Goal: Task Accomplishment & Management: Manage account settings

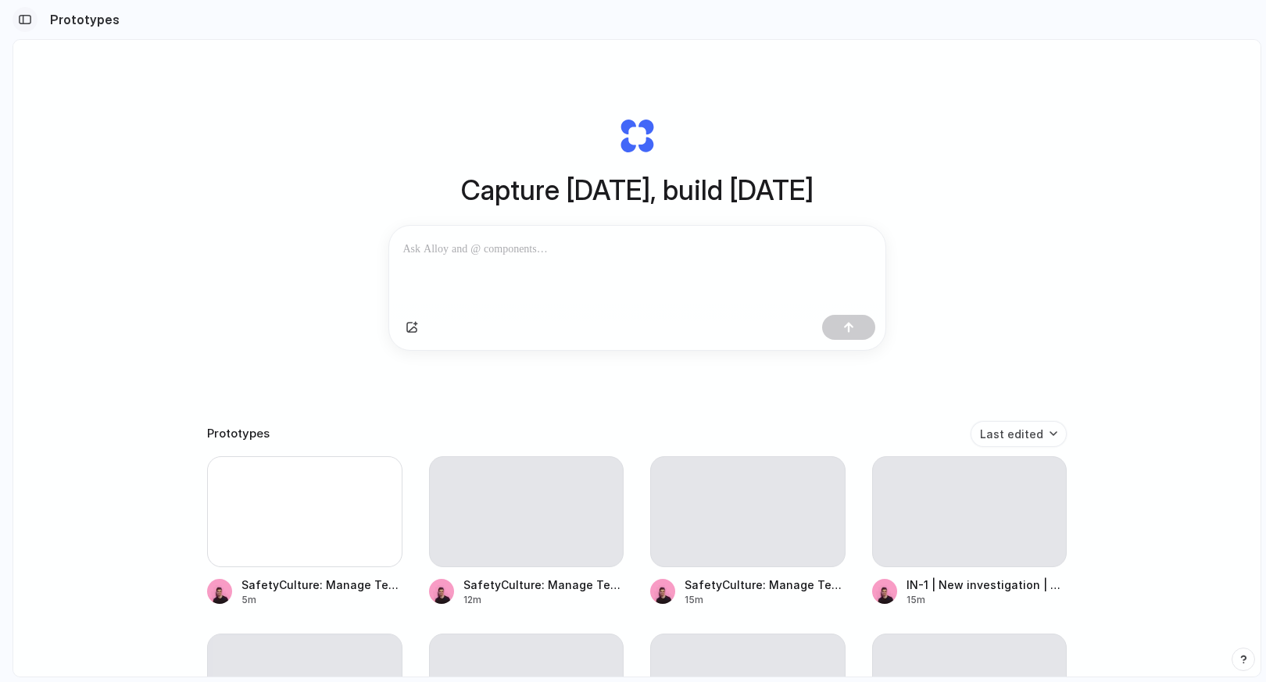
click at [29, 14] on div "button" at bounding box center [25, 19] width 14 height 11
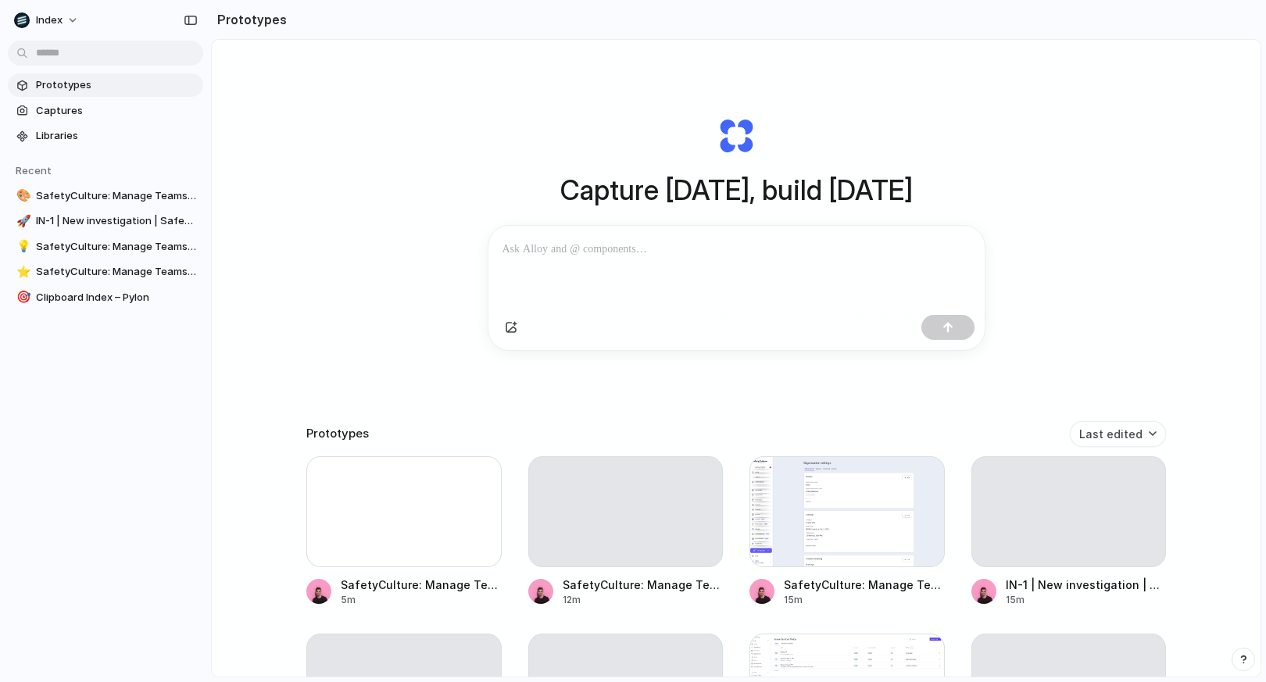
click at [286, 123] on div "Capture today, build tomorrow Clone web app Clone screenshot Start from existin…" at bounding box center [736, 400] width 1049 height 720
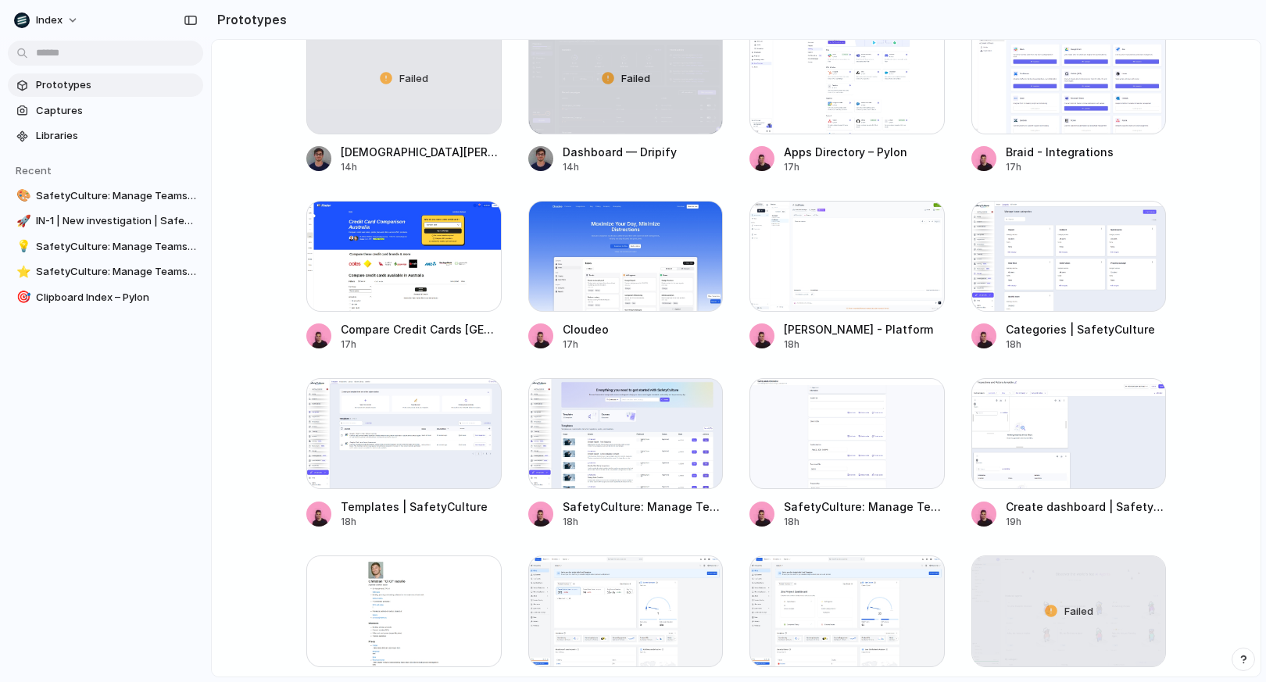
scroll to position [1342, 0]
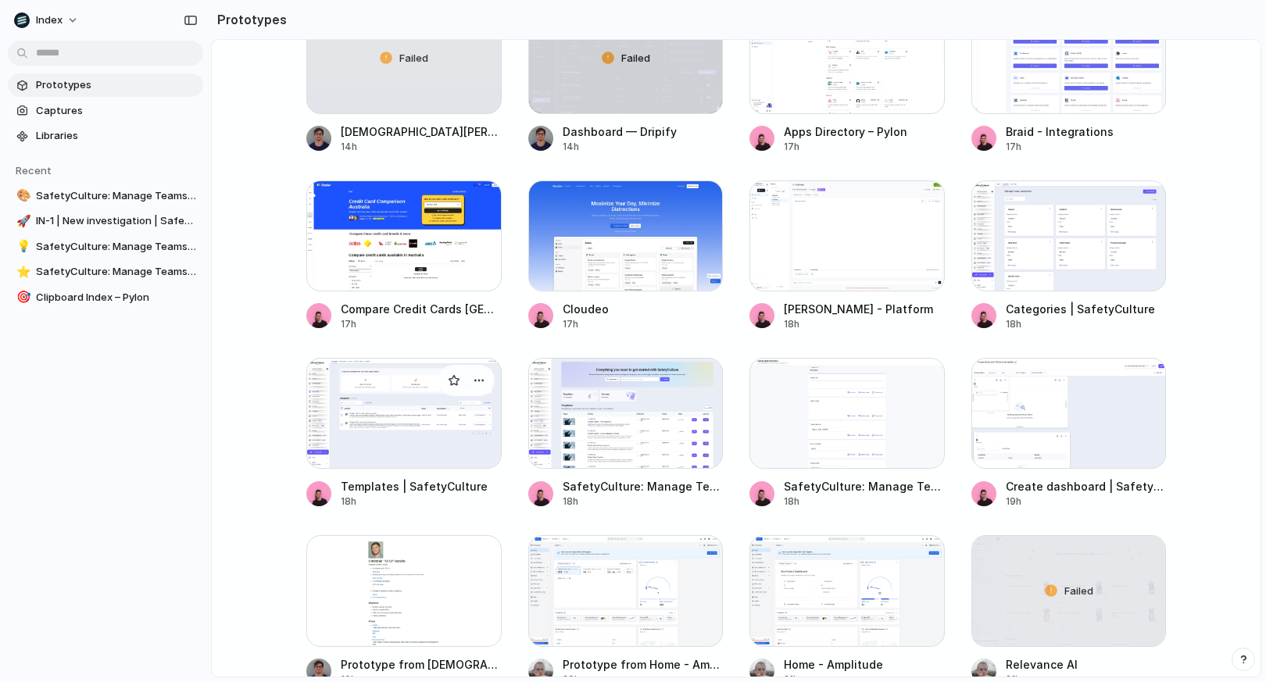
click at [361, 440] on div at bounding box center [403, 413] width 195 height 111
click at [578, 427] on div at bounding box center [625, 413] width 195 height 111
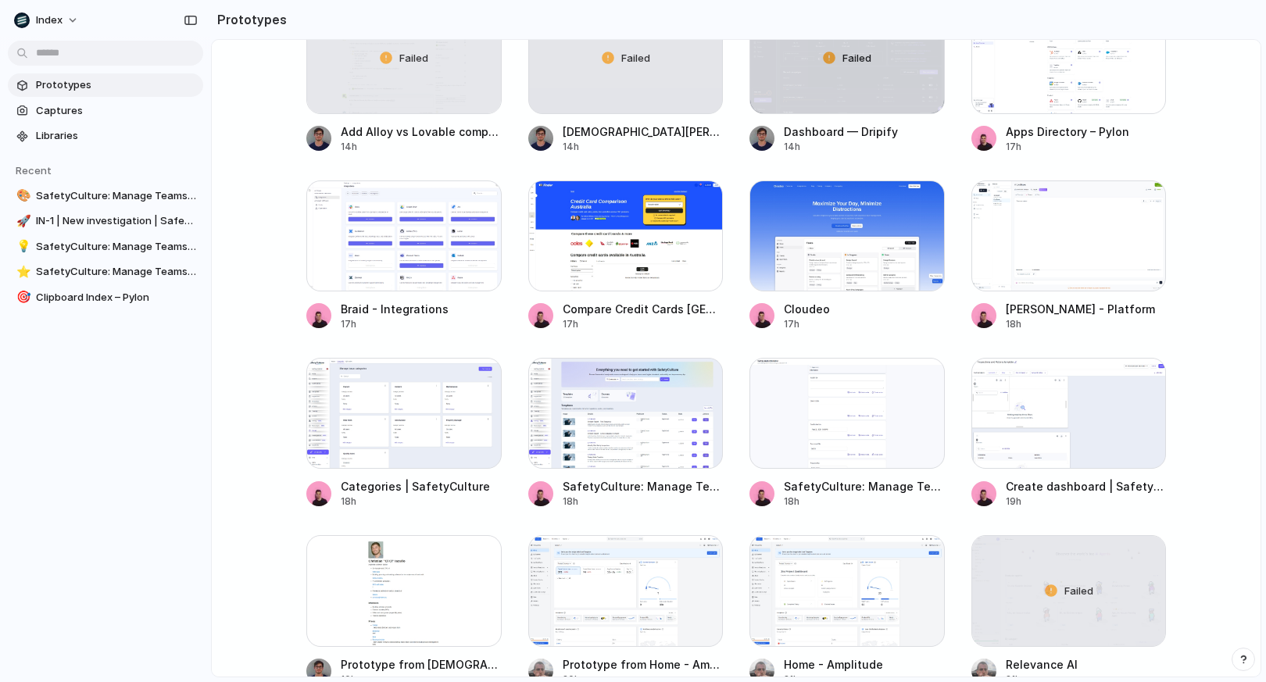
scroll to position [98, 0]
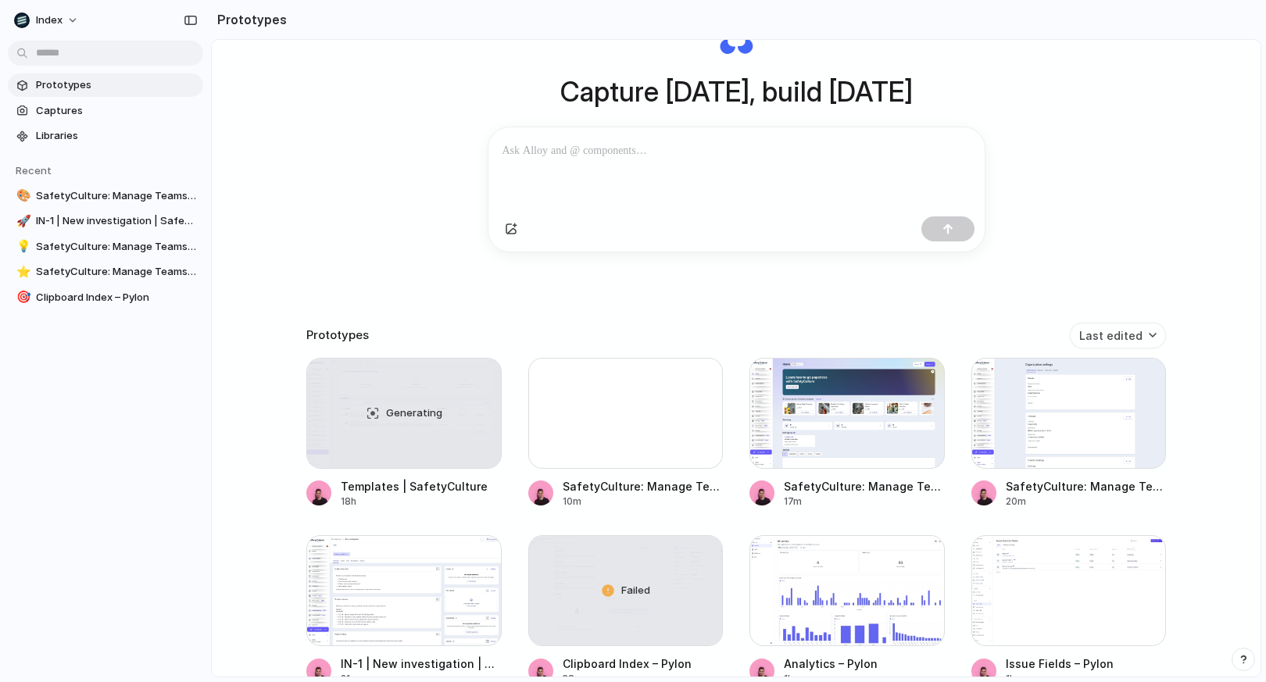
click at [342, 144] on div "Capture today, build tomorrow Clone web app Clone screenshot Start from existin…" at bounding box center [736, 301] width 1049 height 720
click at [1047, 83] on div "Capture [DATE], build [DATE] Clone web app Clone screenshot Start from existing…" at bounding box center [736, 135] width 625 height 350
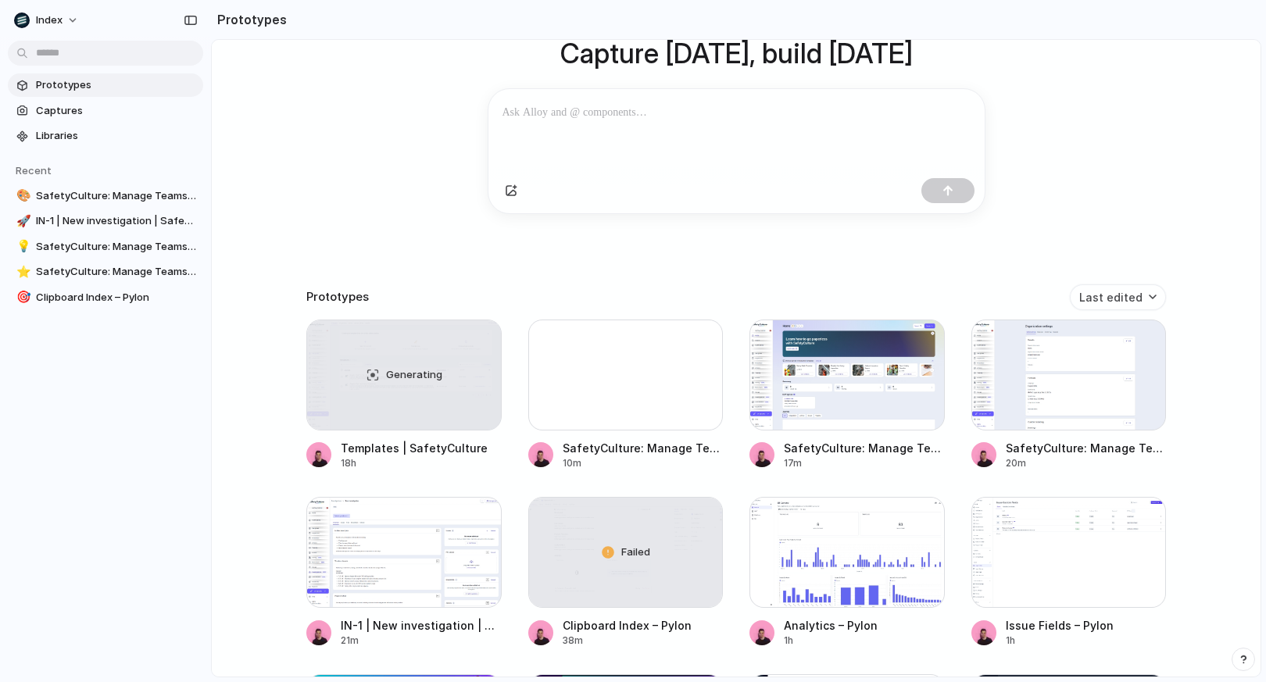
scroll to position [152, 0]
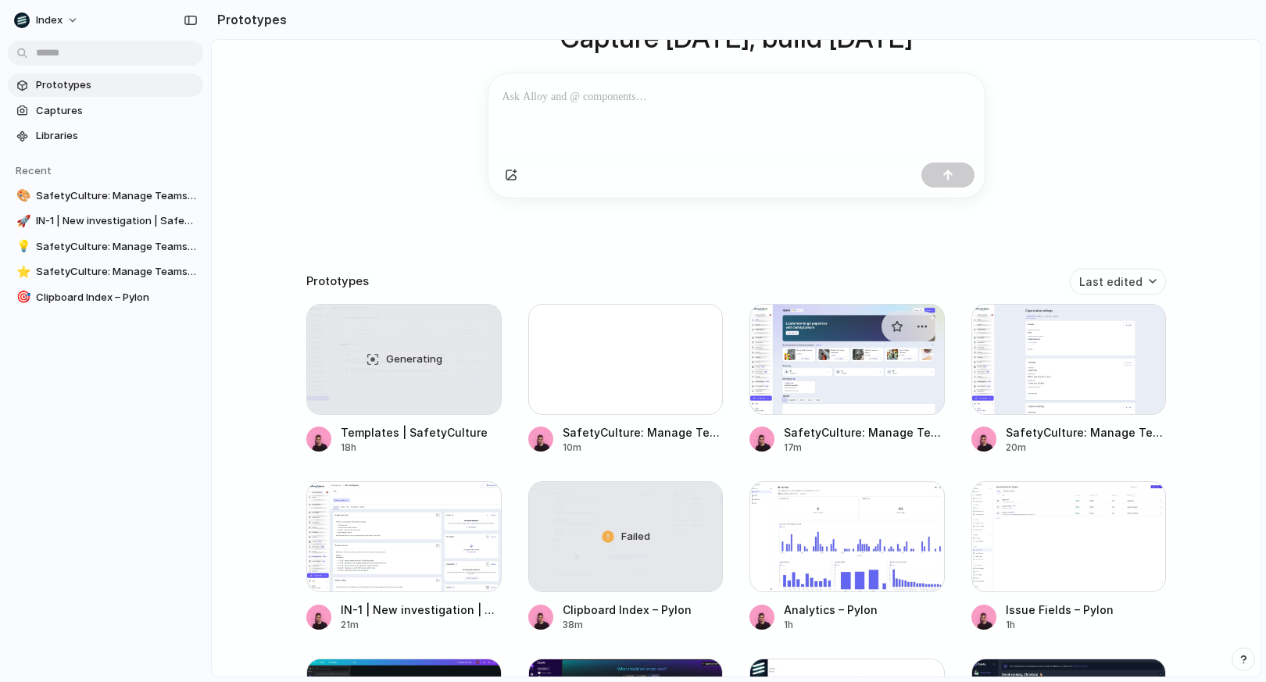
click at [793, 368] on div at bounding box center [847, 359] width 195 height 111
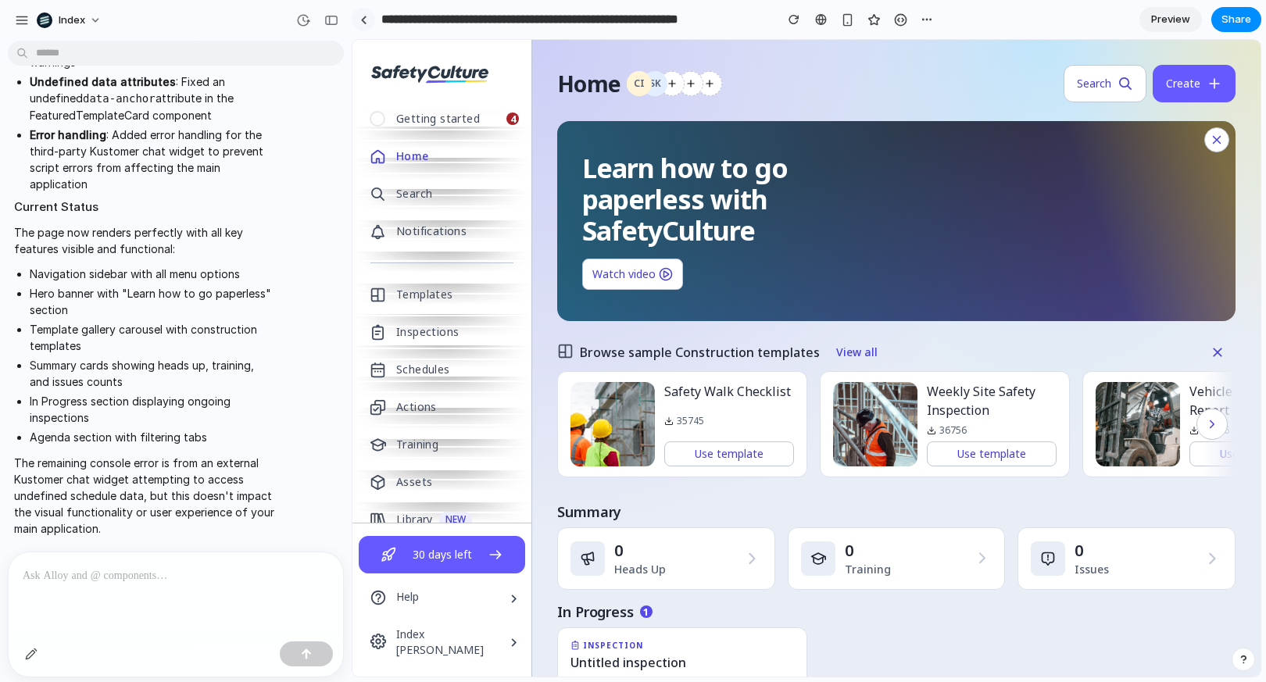
click at [370, 16] on link at bounding box center [363, 19] width 23 height 23
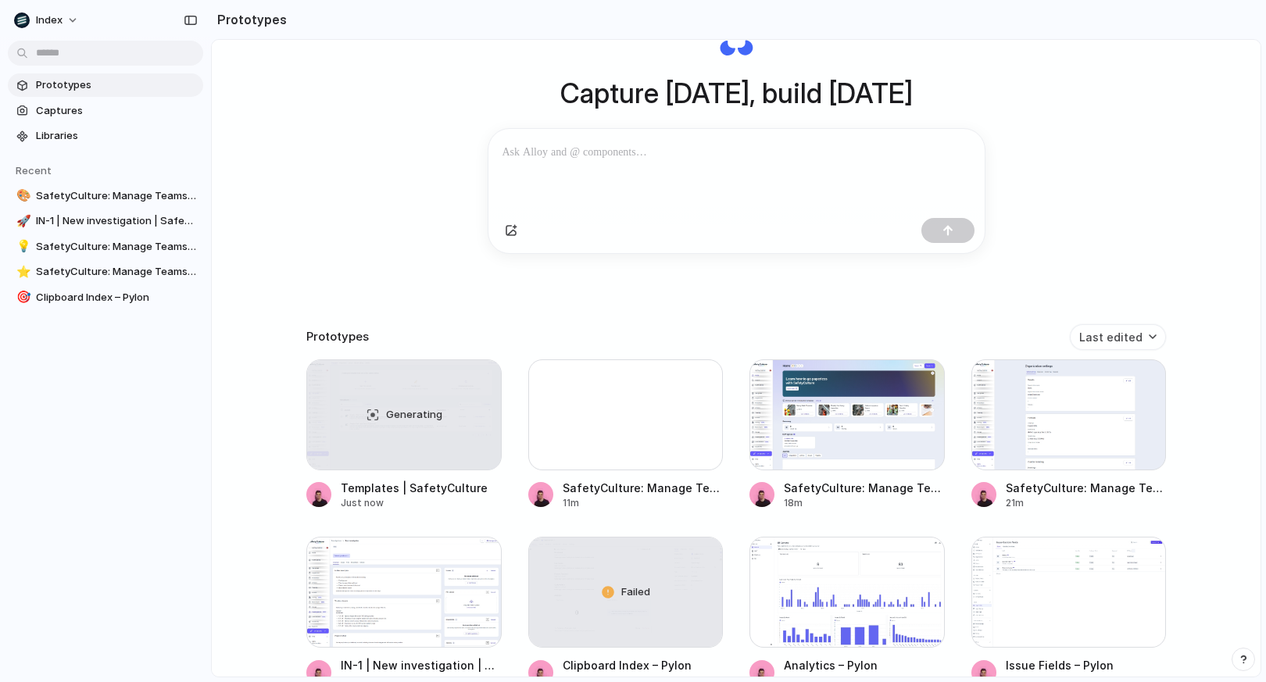
scroll to position [174, 0]
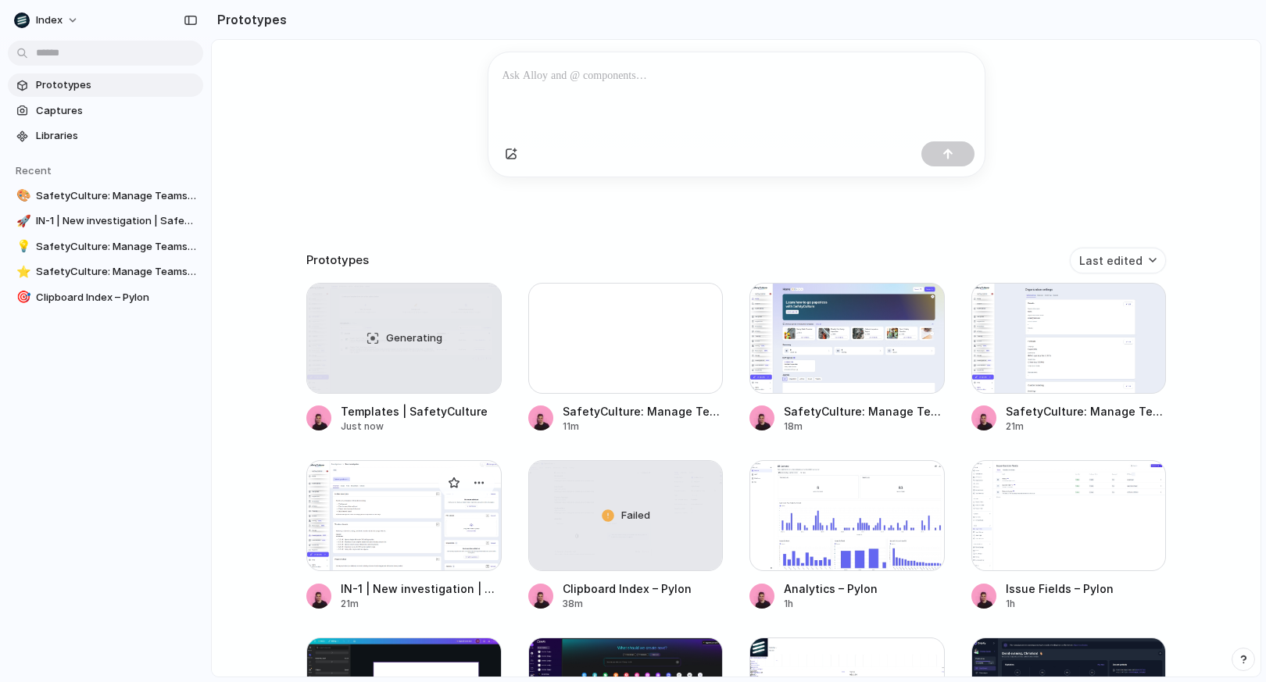
click at [393, 493] on div at bounding box center [403, 515] width 195 height 111
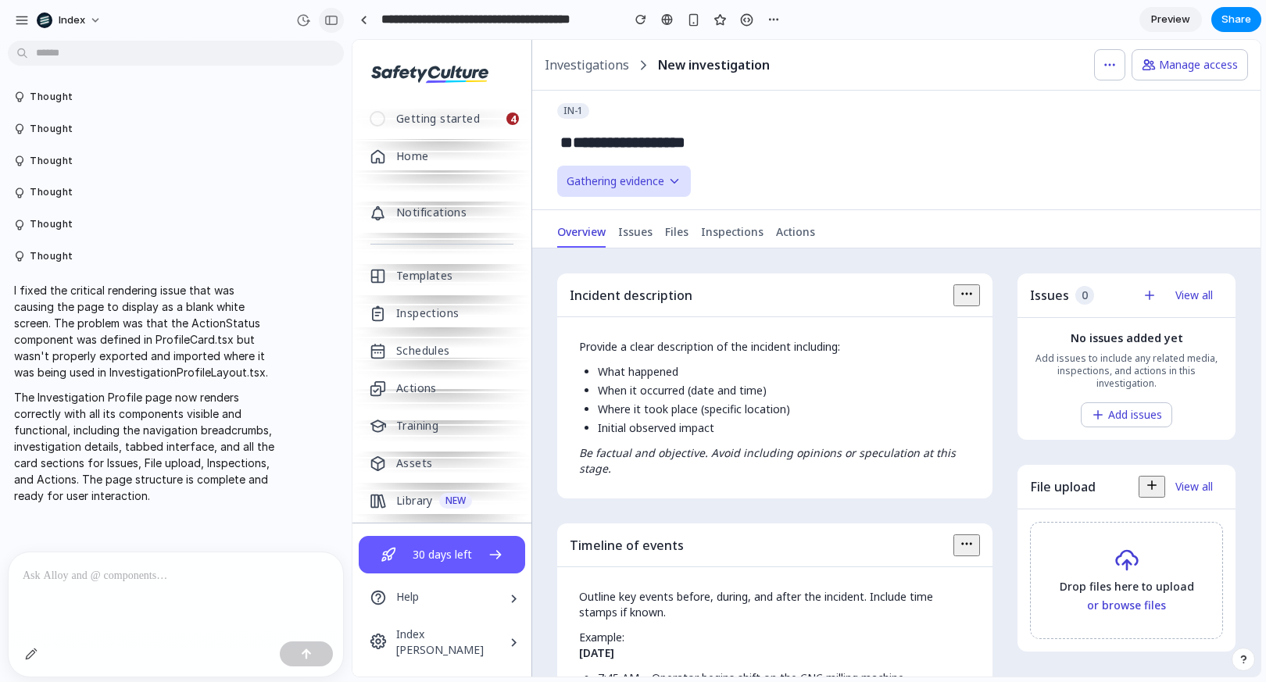
click at [331, 18] on div "button" at bounding box center [331, 20] width 14 height 11
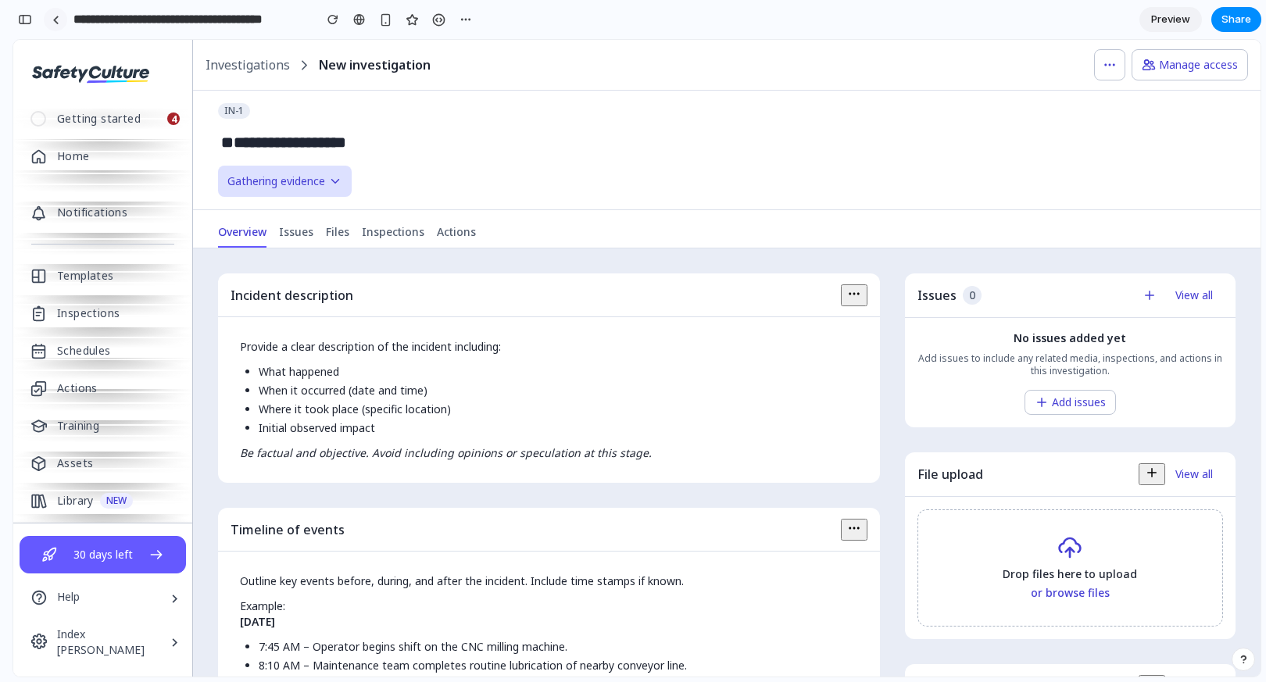
click at [60, 24] on link at bounding box center [55, 19] width 23 height 23
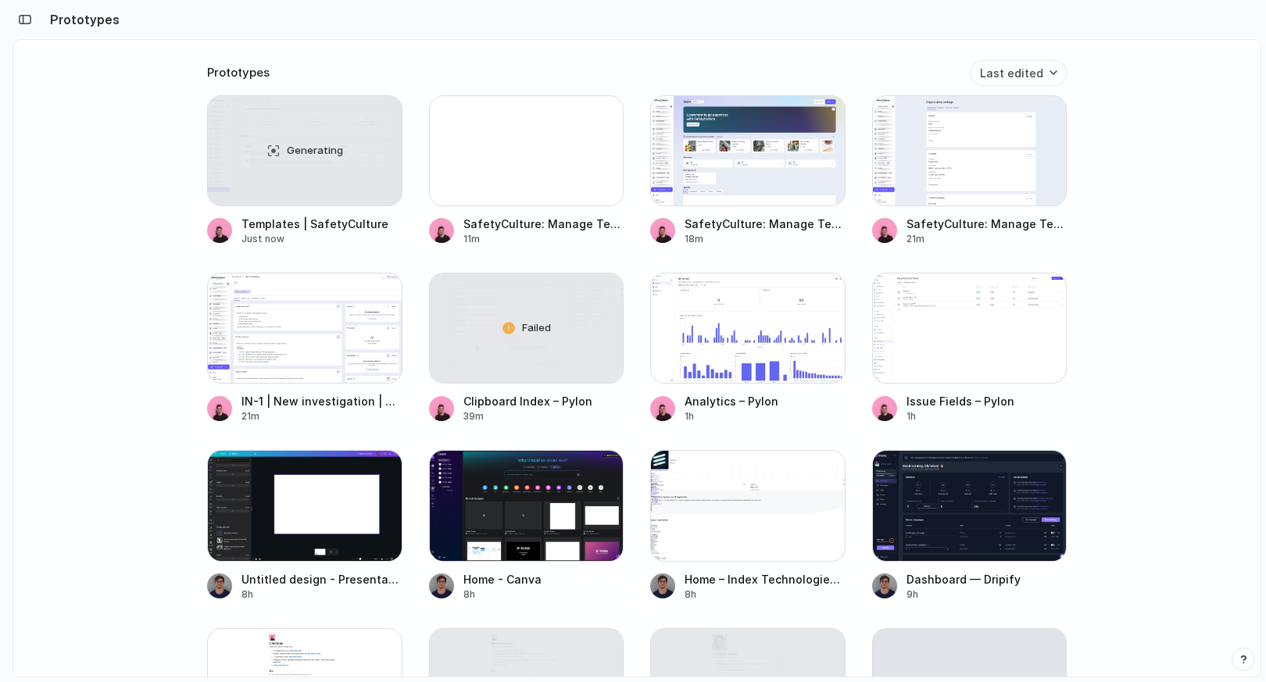
scroll to position [1472, 0]
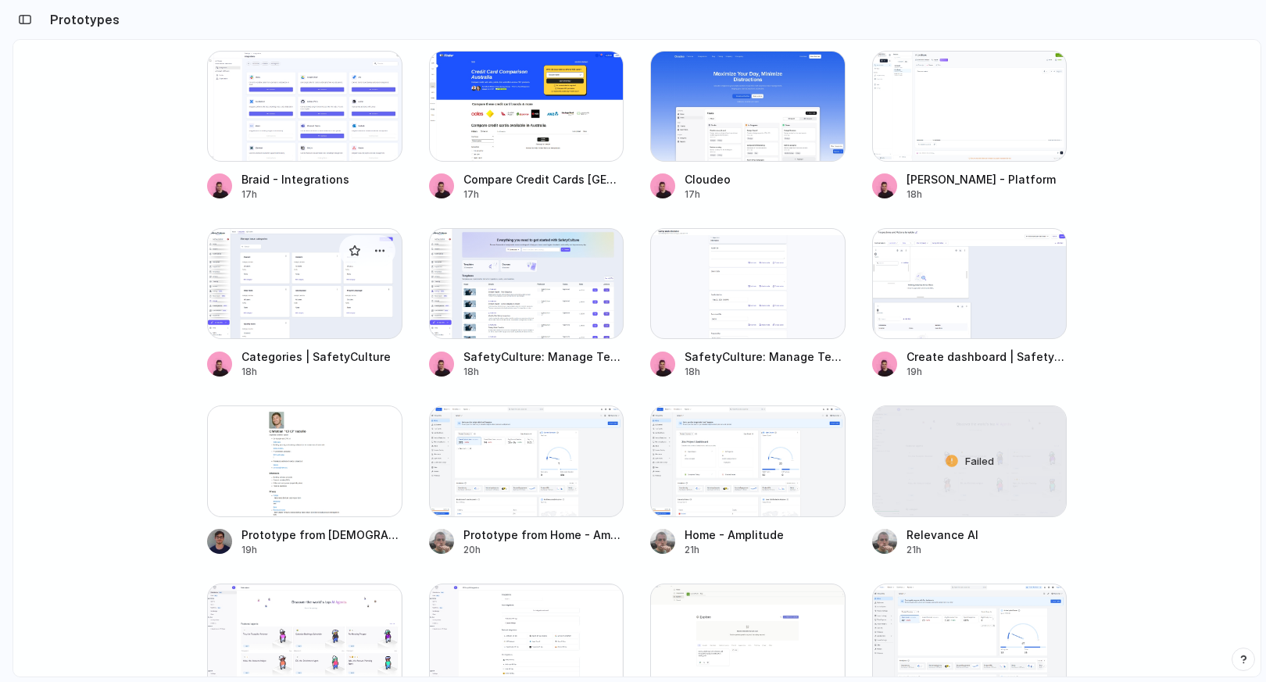
click at [255, 276] on div at bounding box center [304, 283] width 195 height 111
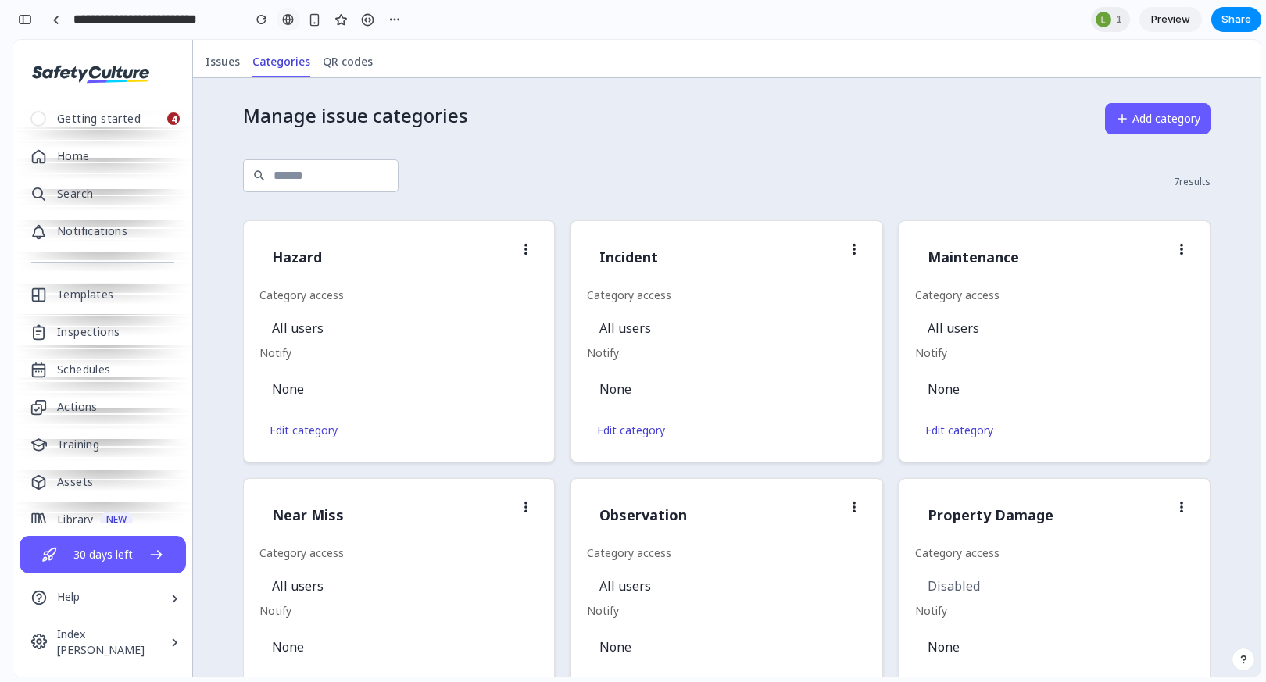
click at [293, 16] on div at bounding box center [288, 19] width 12 height 13
click at [580, 126] on div "Manage issue categories Add category" at bounding box center [727, 131] width 968 height 56
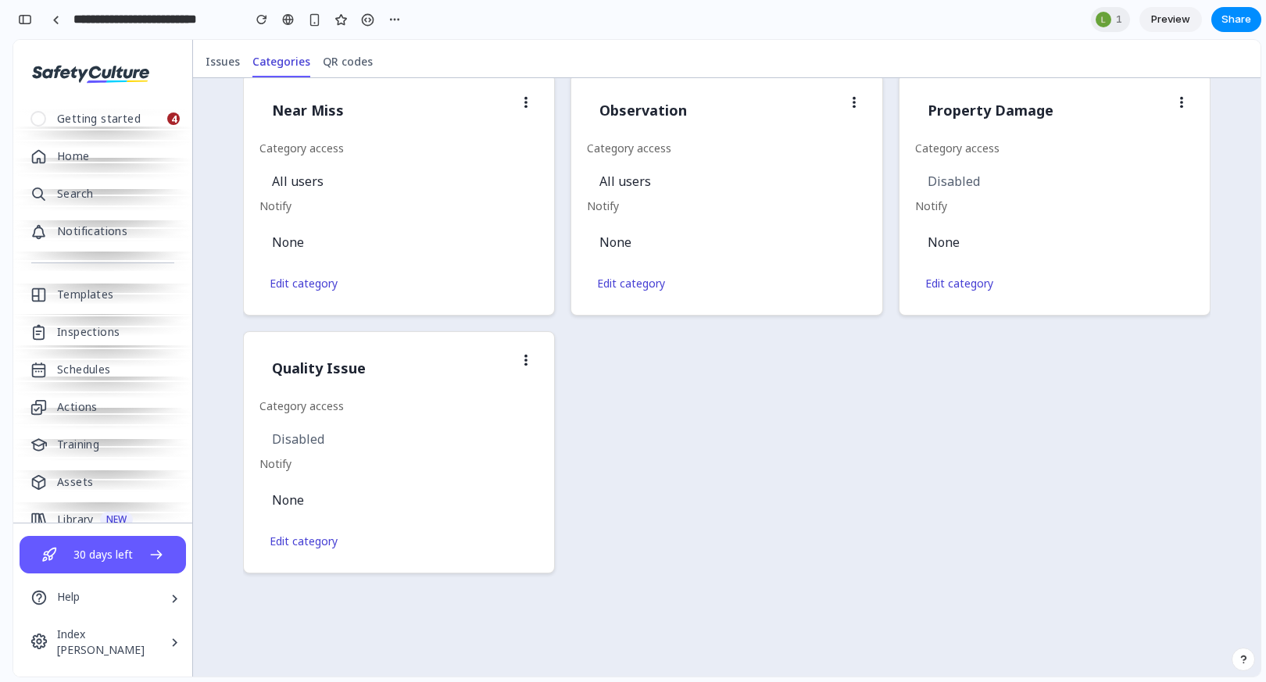
scroll to position [0, 0]
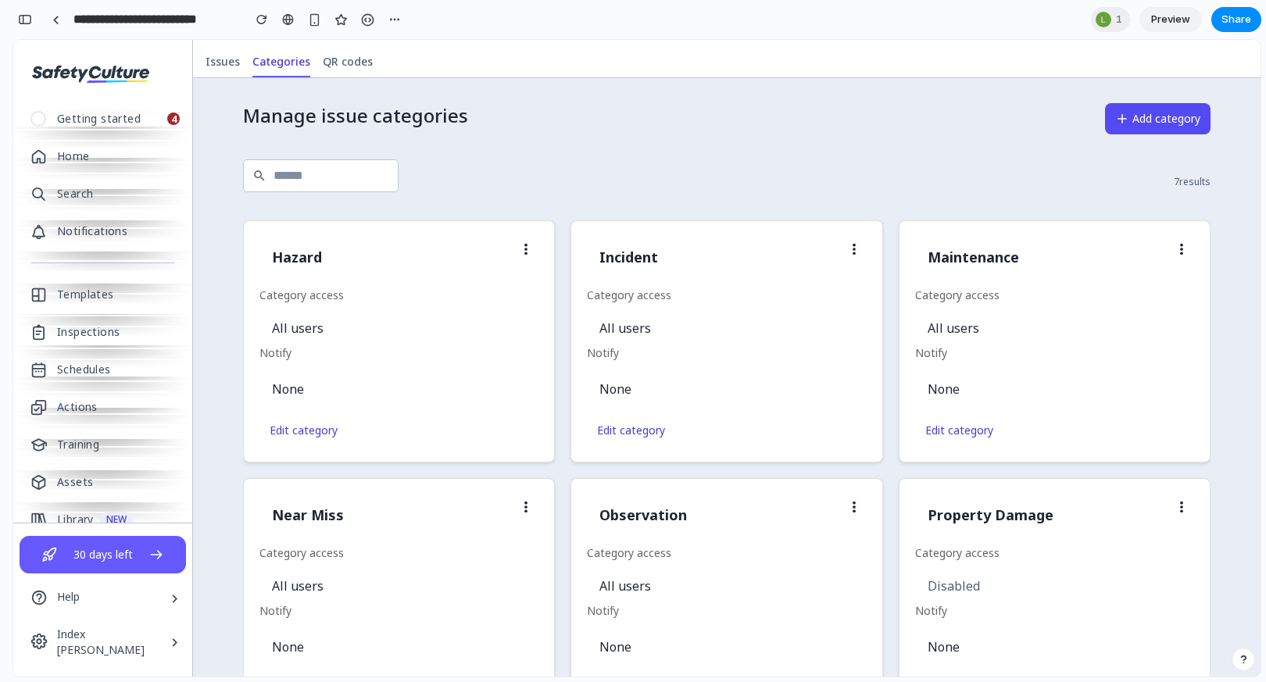
click at [1147, 123] on button "Add category" at bounding box center [1158, 118] width 106 height 31
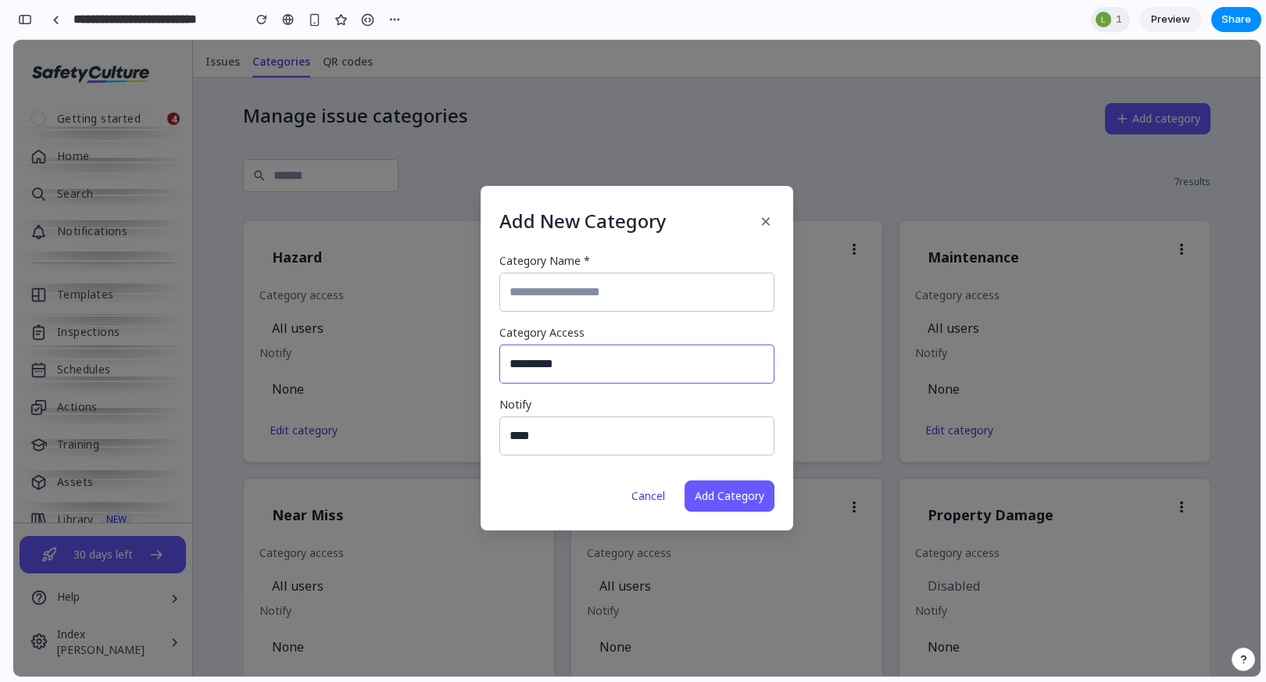
click at [608, 352] on select "********* ********" at bounding box center [636, 364] width 275 height 39
select select "********"
click at [499, 345] on select "********* ********" at bounding box center [636, 364] width 275 height 39
click at [549, 420] on select "**** ***** ***" at bounding box center [636, 436] width 275 height 39
select select "*****"
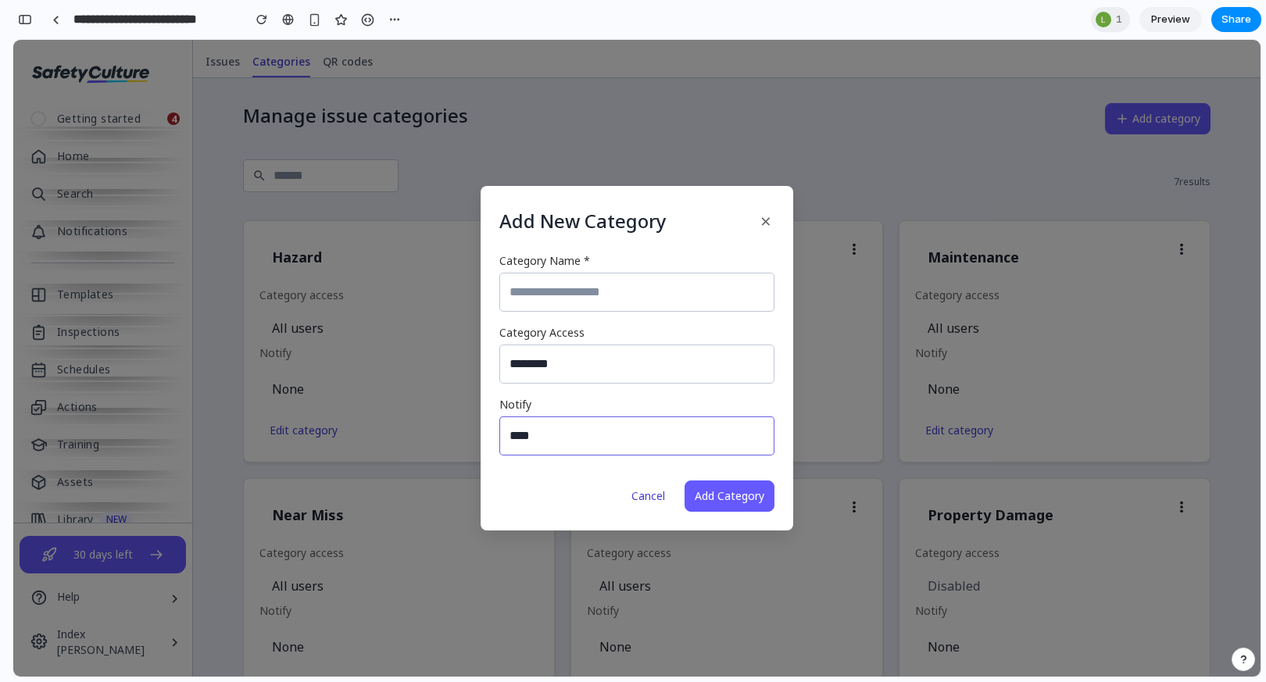
click at [499, 417] on select "**** ***** ***" at bounding box center [636, 436] width 275 height 39
click at [531, 286] on input "Category Name *" at bounding box center [636, 292] width 275 height 39
type input "********"
click at [732, 481] on button "Add Category" at bounding box center [730, 496] width 90 height 31
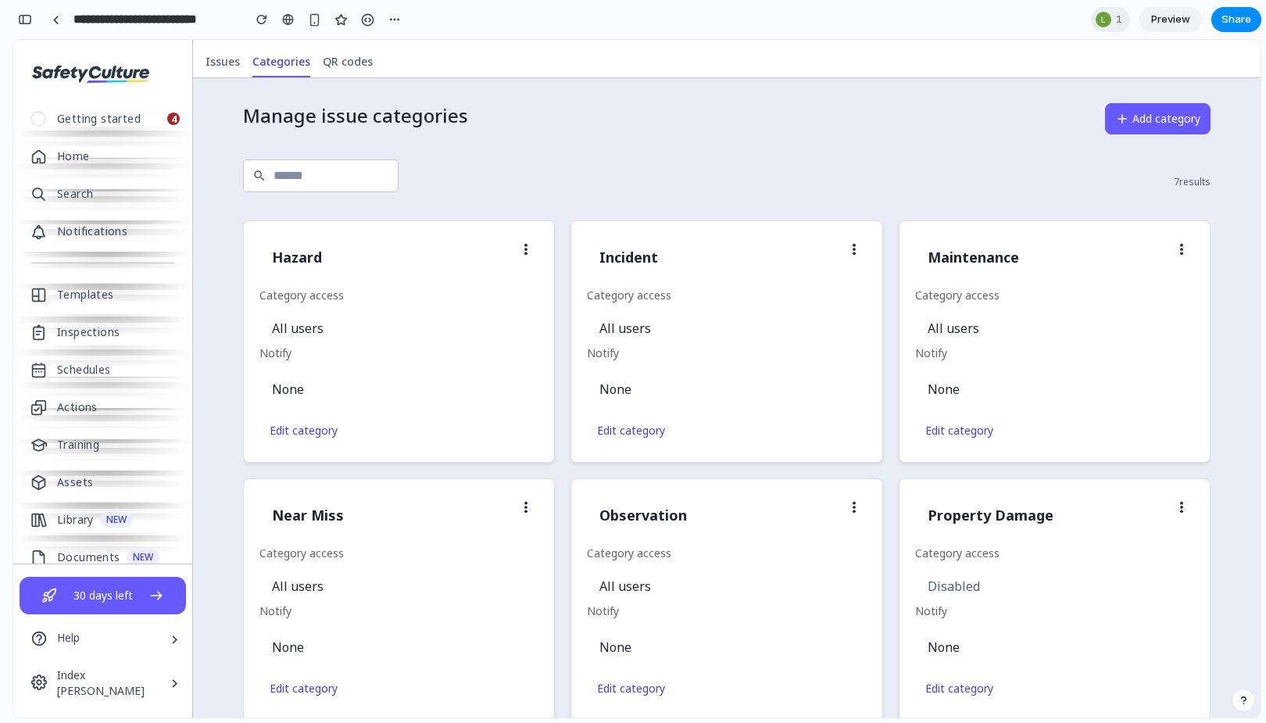
scroll to position [5351, 0]
click at [57, 23] on div at bounding box center [55, 20] width 7 height 9
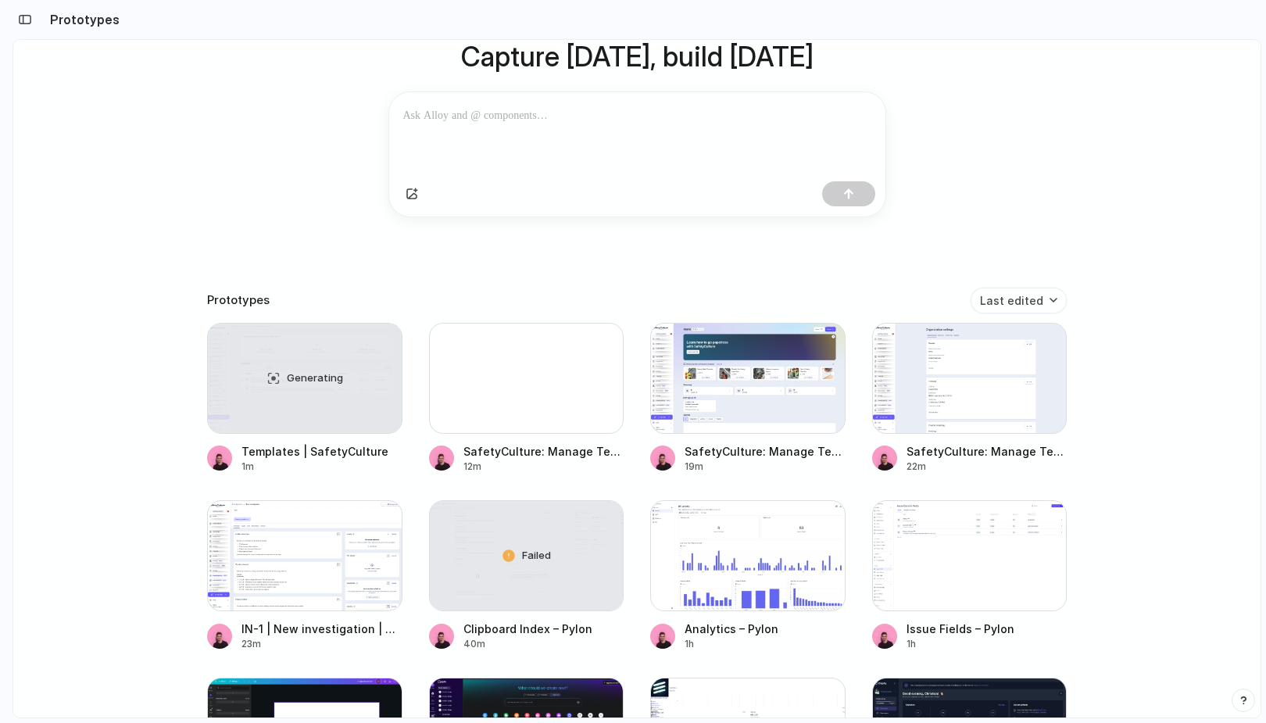
scroll to position [142, 0]
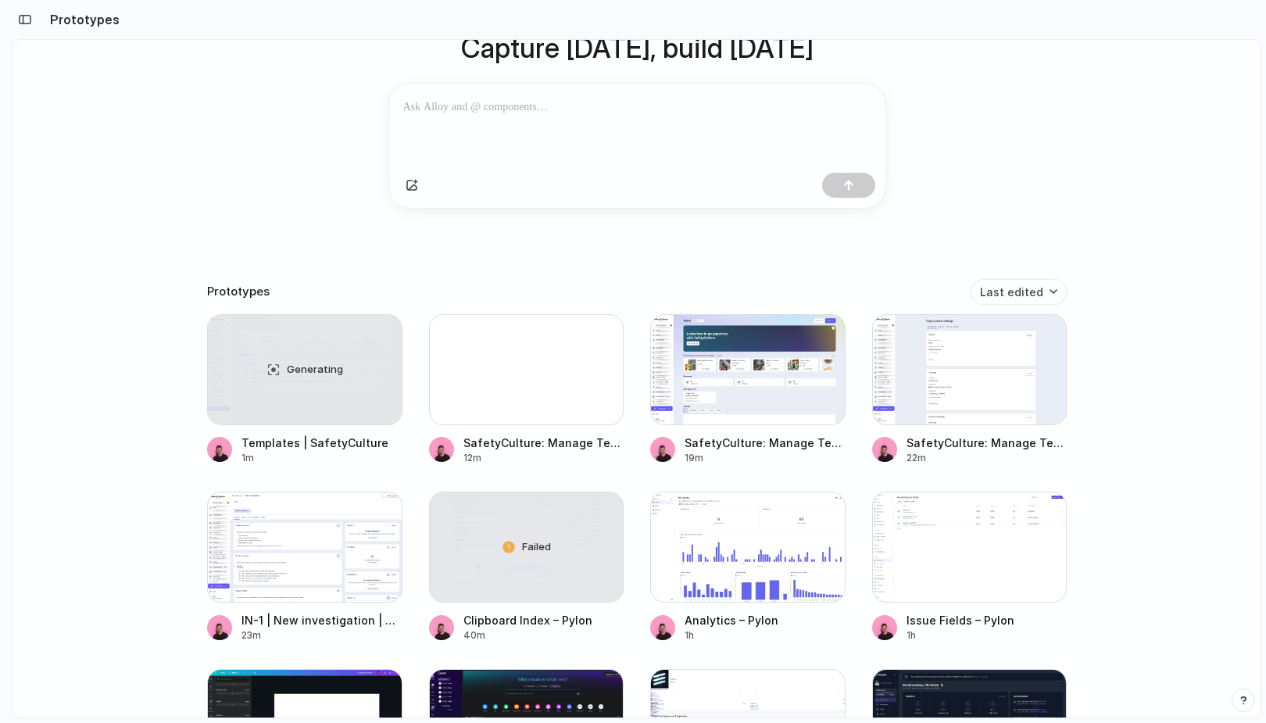
click at [188, 156] on div "Capture today, build tomorrow Clone web app Clone screenshot Start from existin…" at bounding box center [636, 278] width 1247 height 760
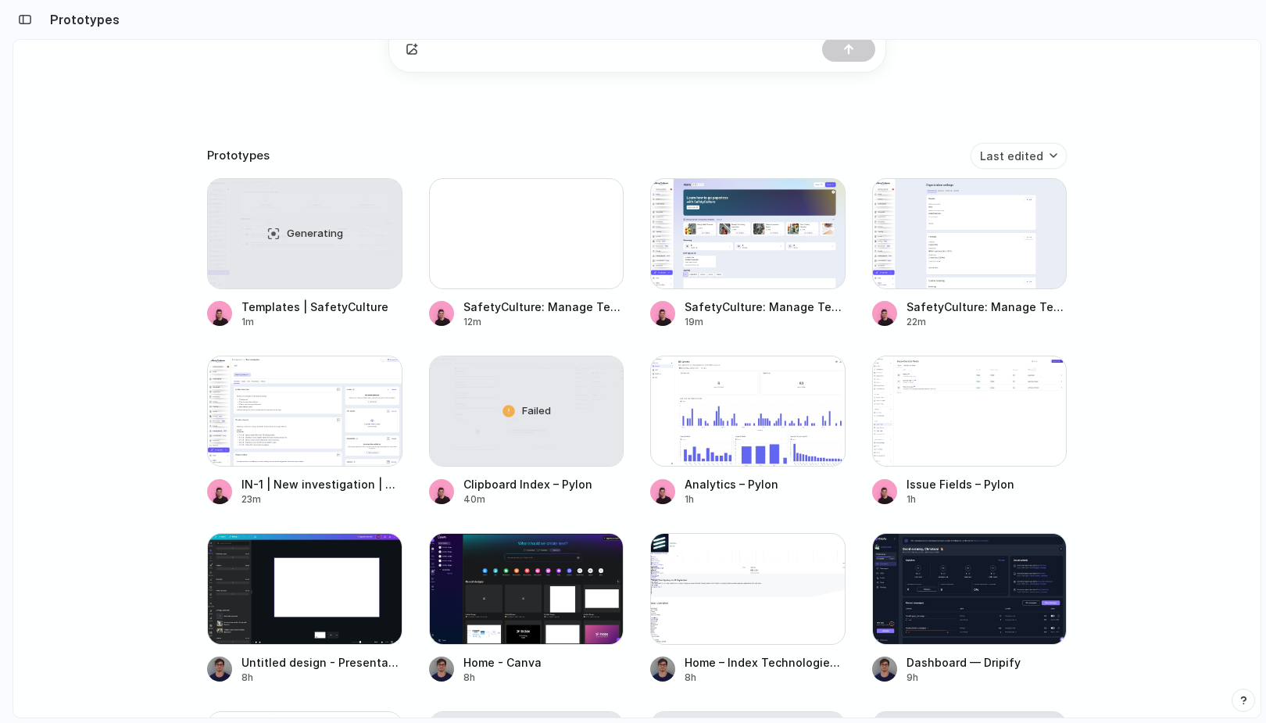
scroll to position [291, 0]
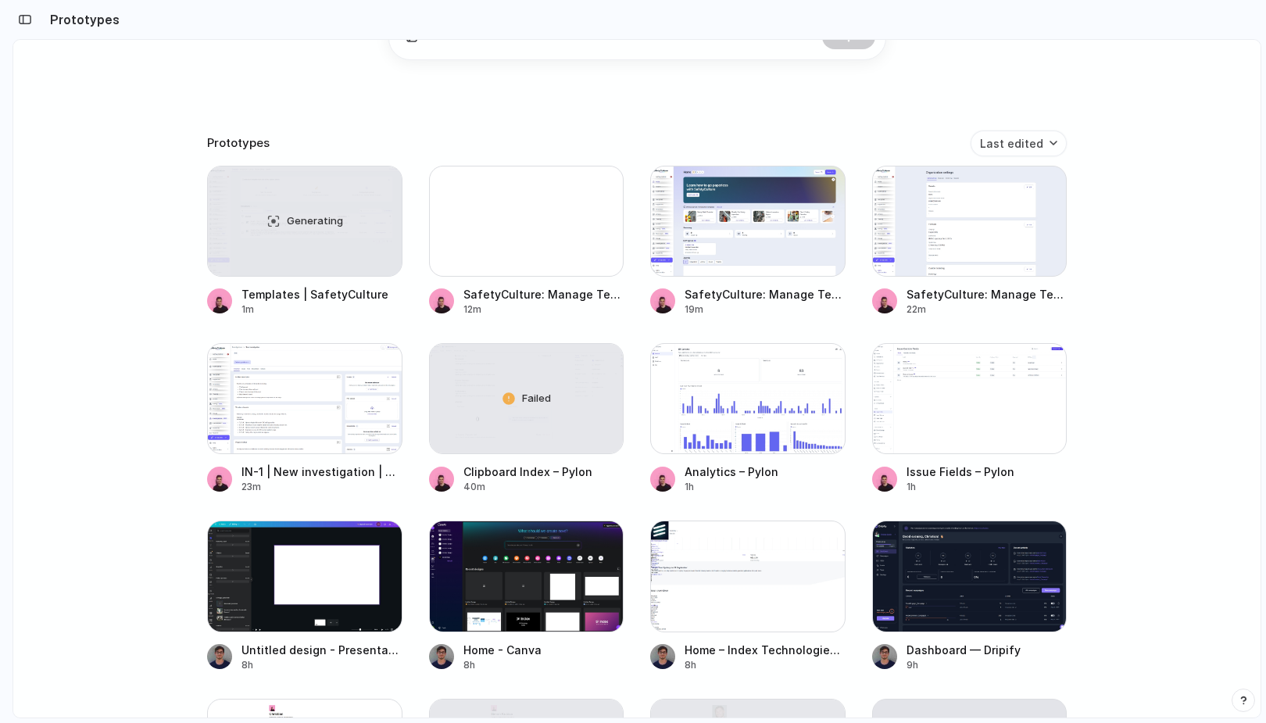
click at [145, 200] on div "Capture today, build tomorrow Clone web app Clone screenshot Start from existin…" at bounding box center [636, 129] width 1247 height 760
click at [253, 224] on div "Generating" at bounding box center [305, 220] width 194 height 109
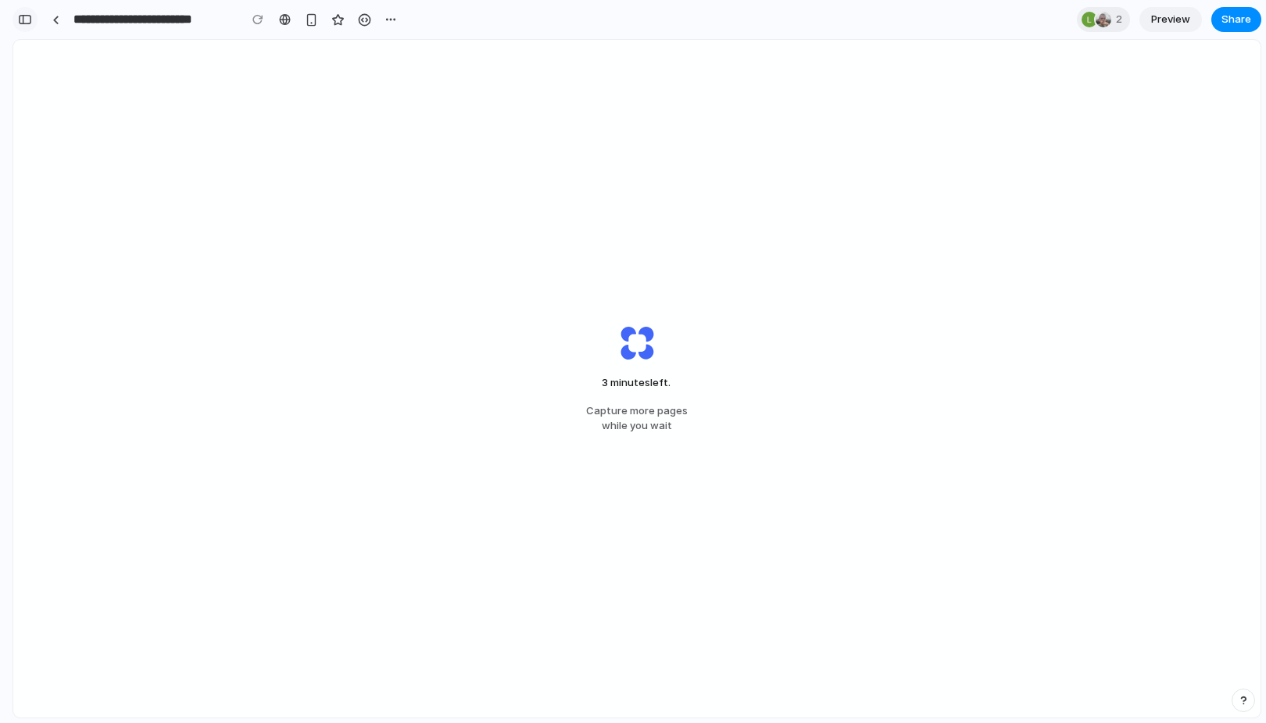
click at [25, 23] on div "button" at bounding box center [25, 19] width 14 height 11
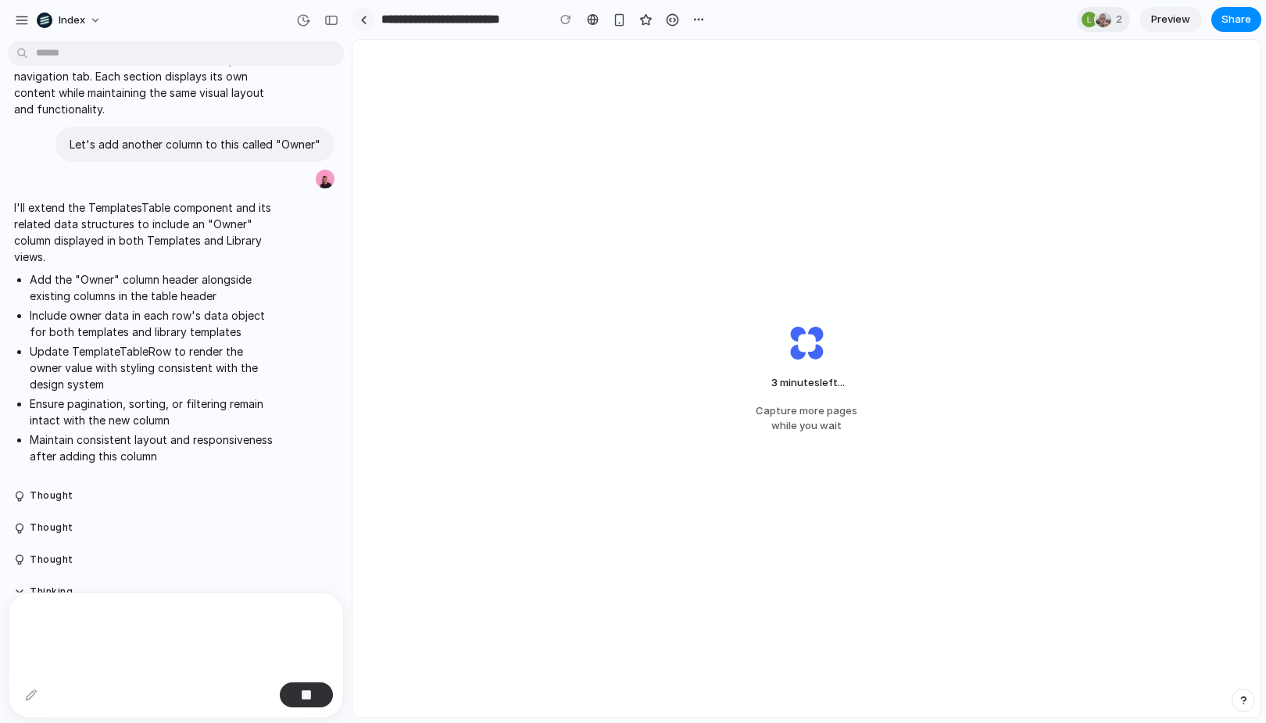
scroll to position [2910, 0]
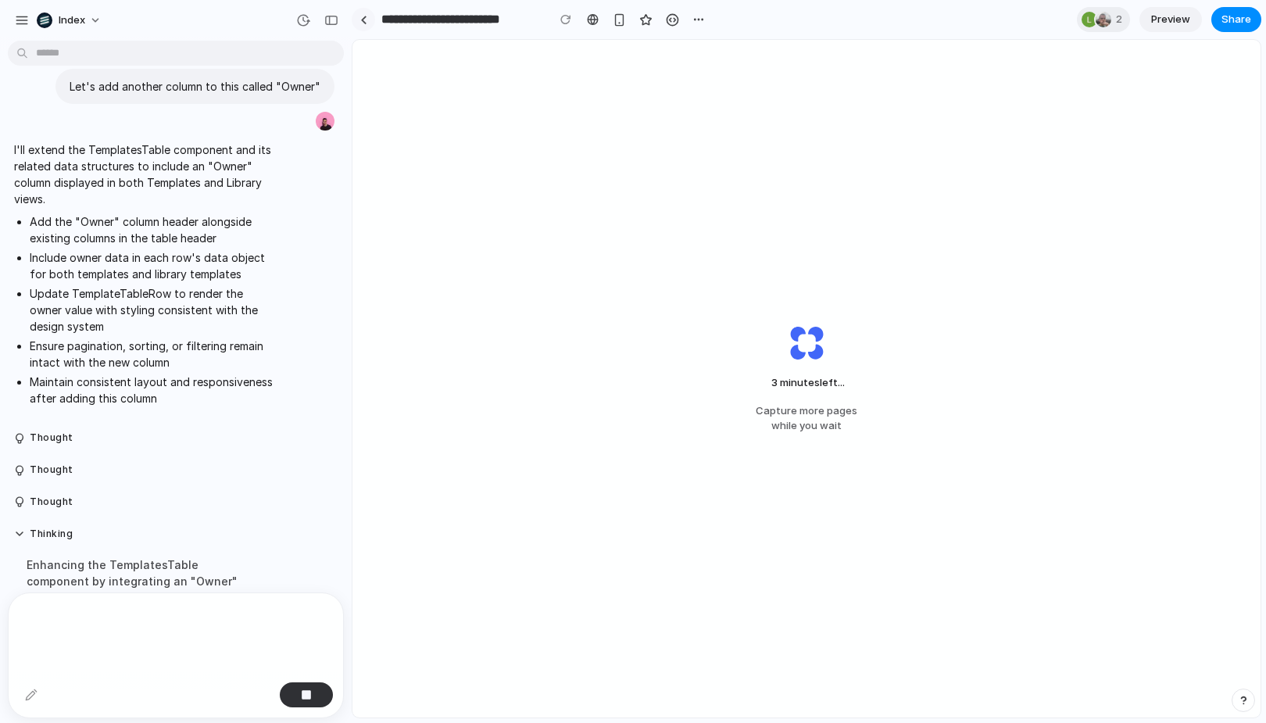
click at [367, 14] on link at bounding box center [363, 19] width 23 height 23
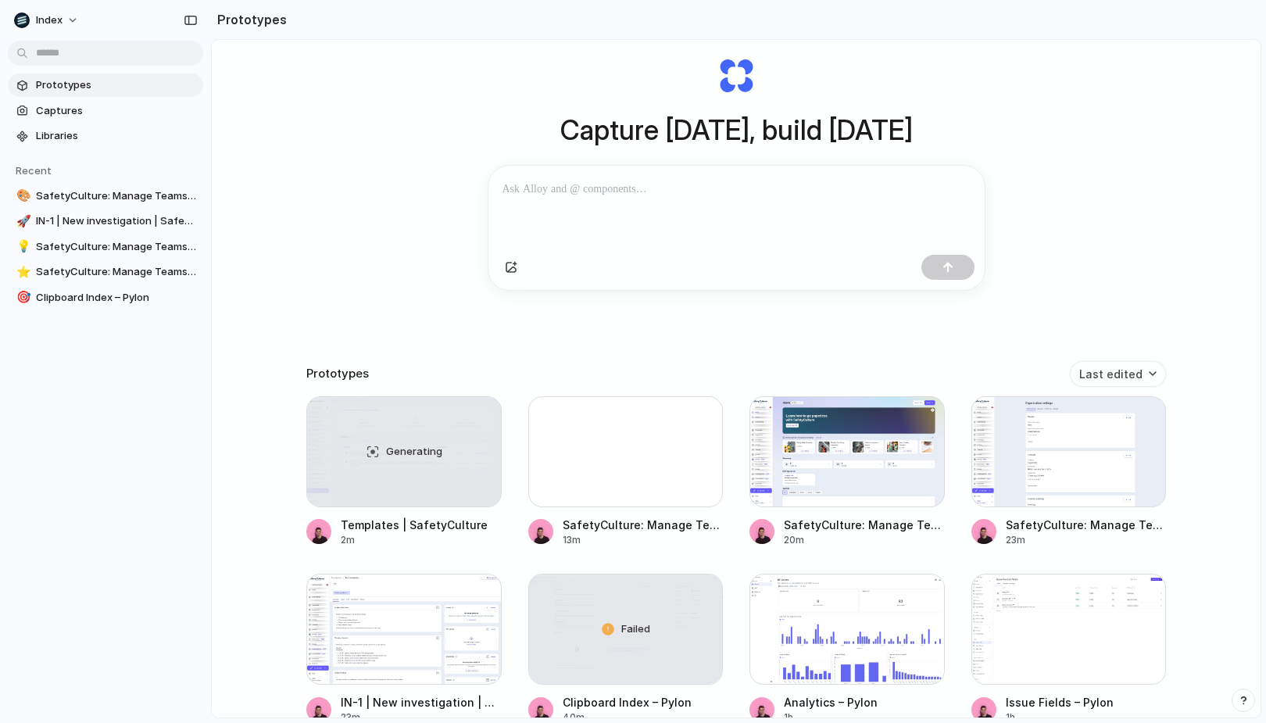
scroll to position [88, 0]
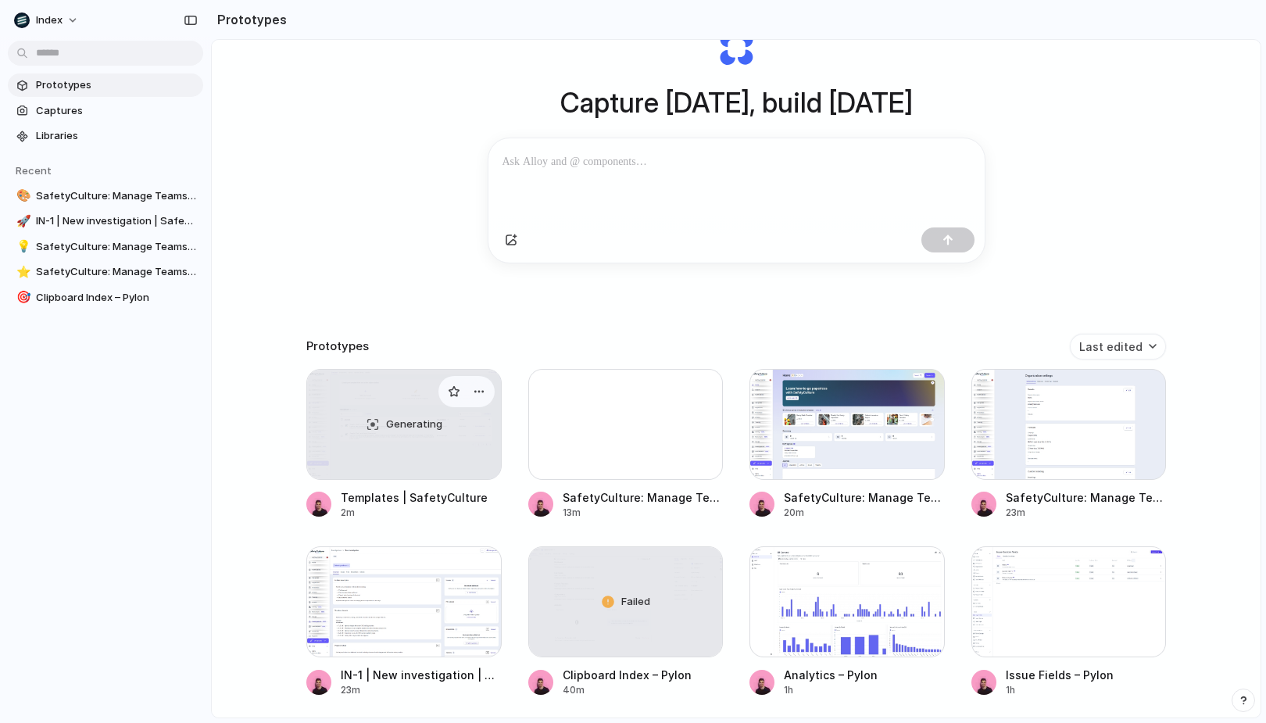
click at [341, 462] on div "Generating" at bounding box center [404, 424] width 194 height 109
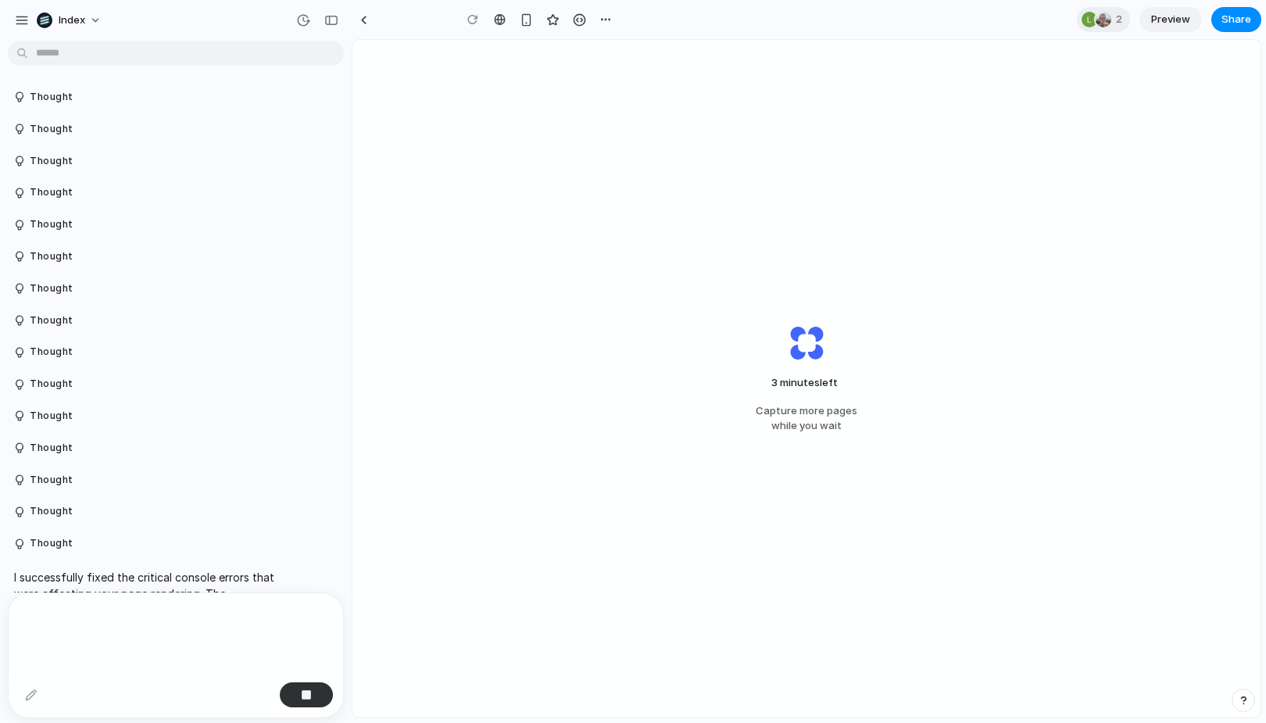
scroll to position [2876, 0]
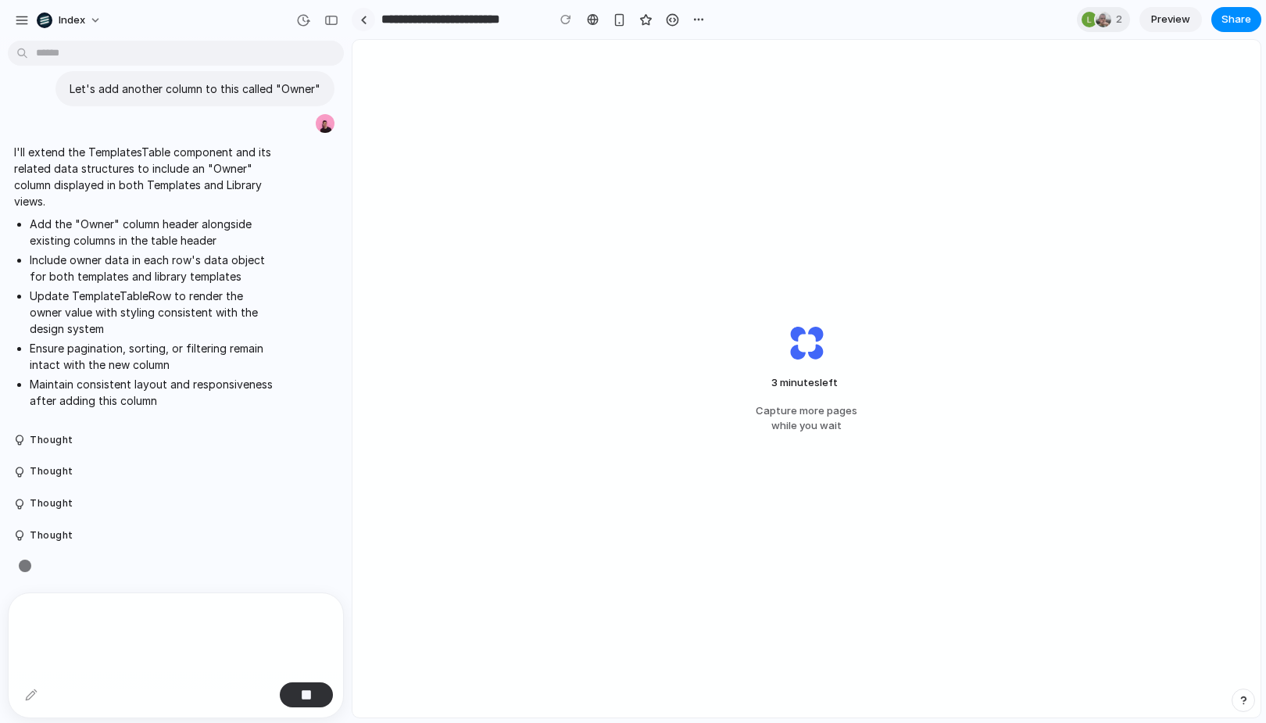
click at [362, 9] on link at bounding box center [363, 19] width 23 height 23
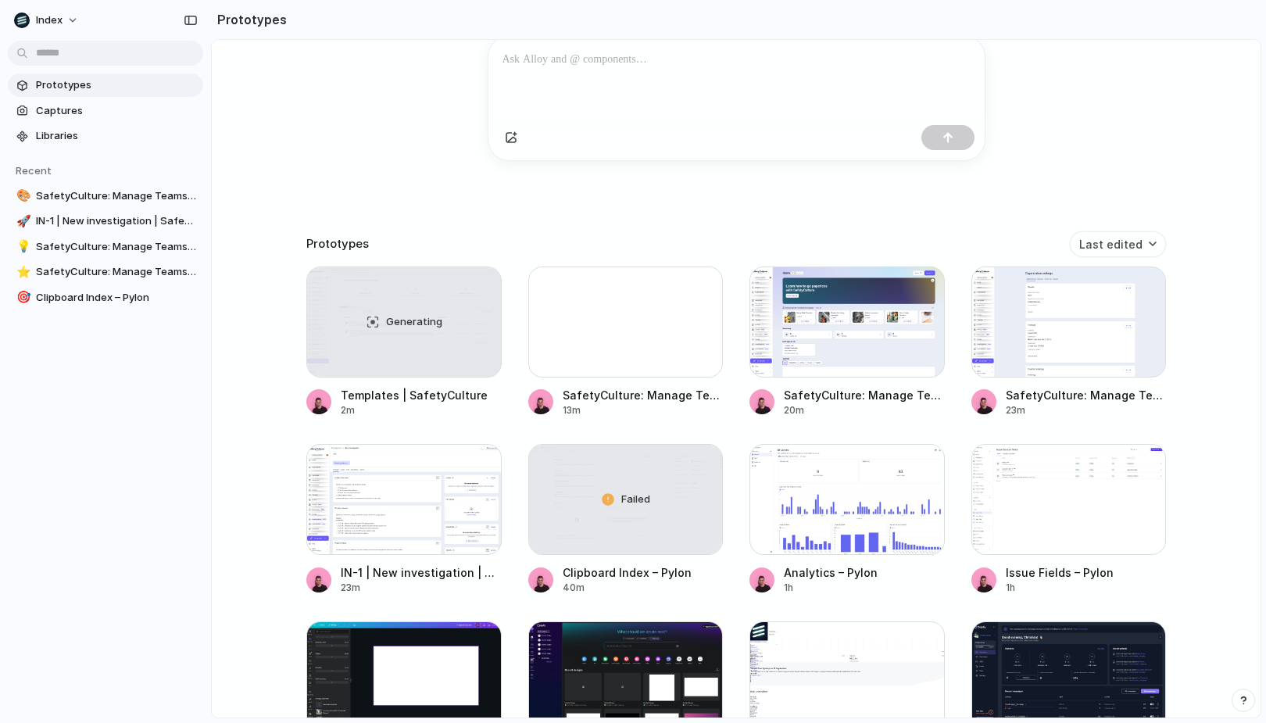
scroll to position [200, 0]
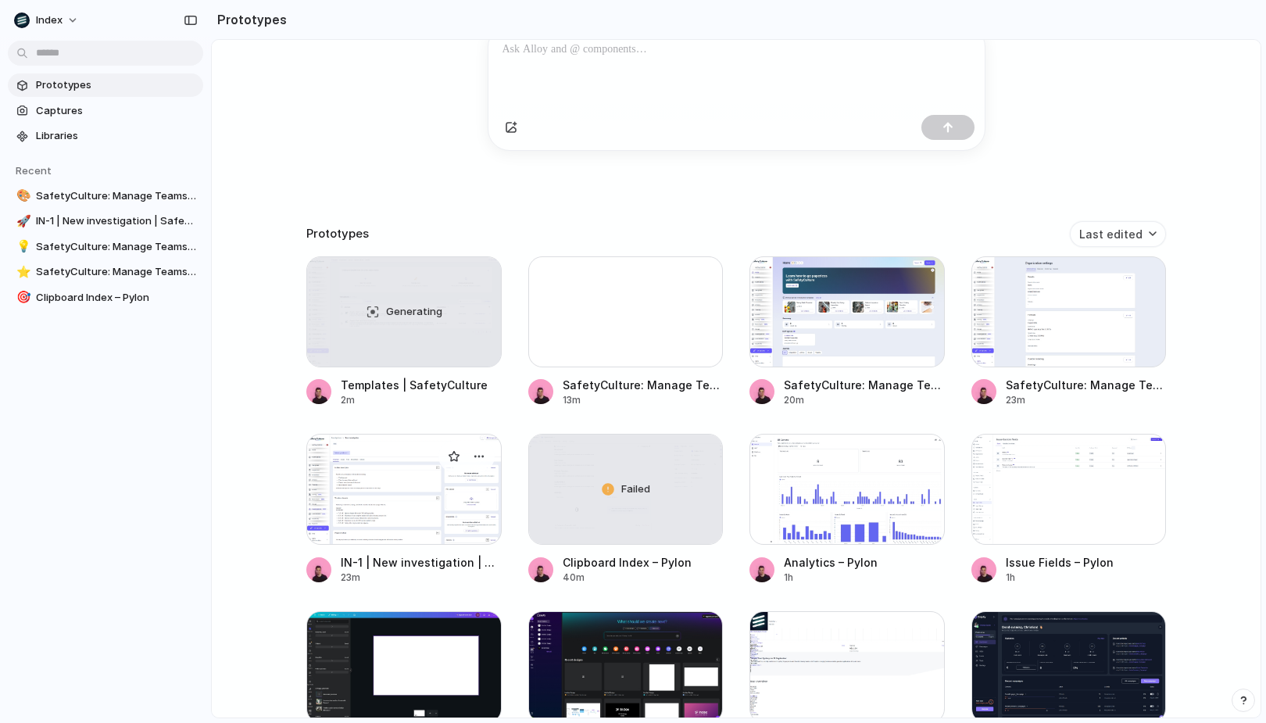
click at [341, 453] on div at bounding box center [403, 489] width 195 height 111
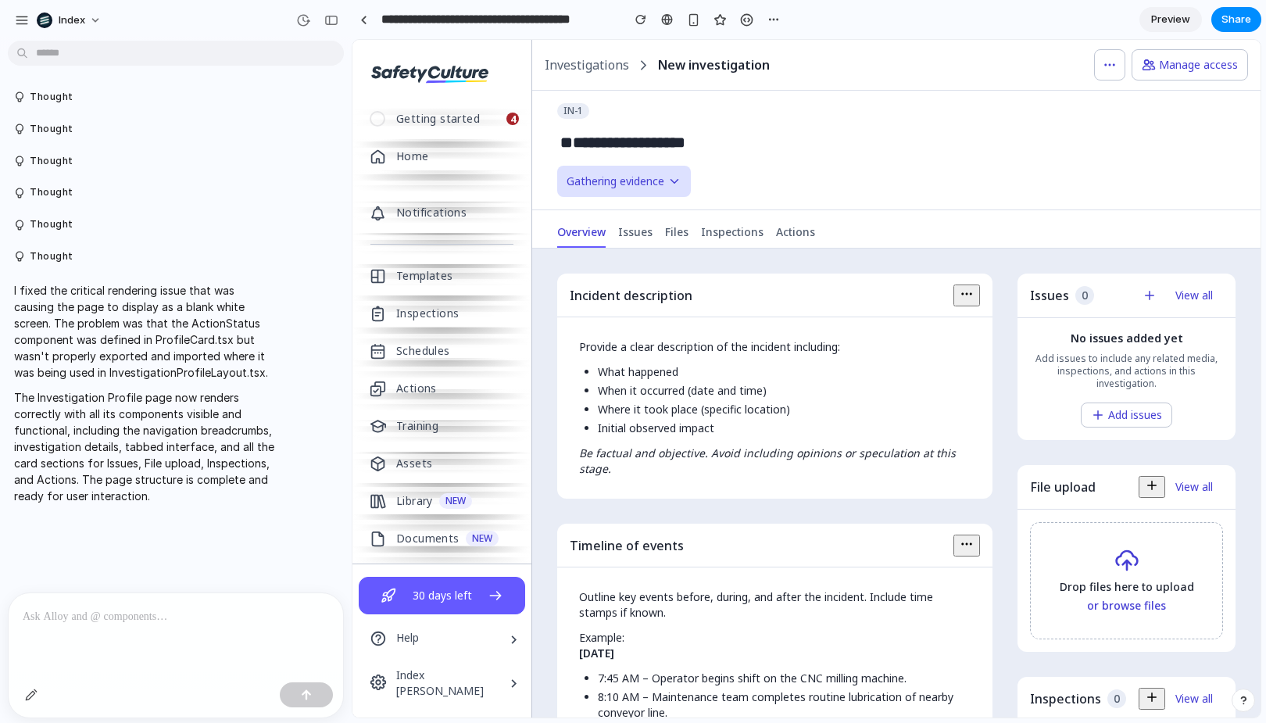
click at [138, 622] on p at bounding box center [176, 616] width 306 height 19
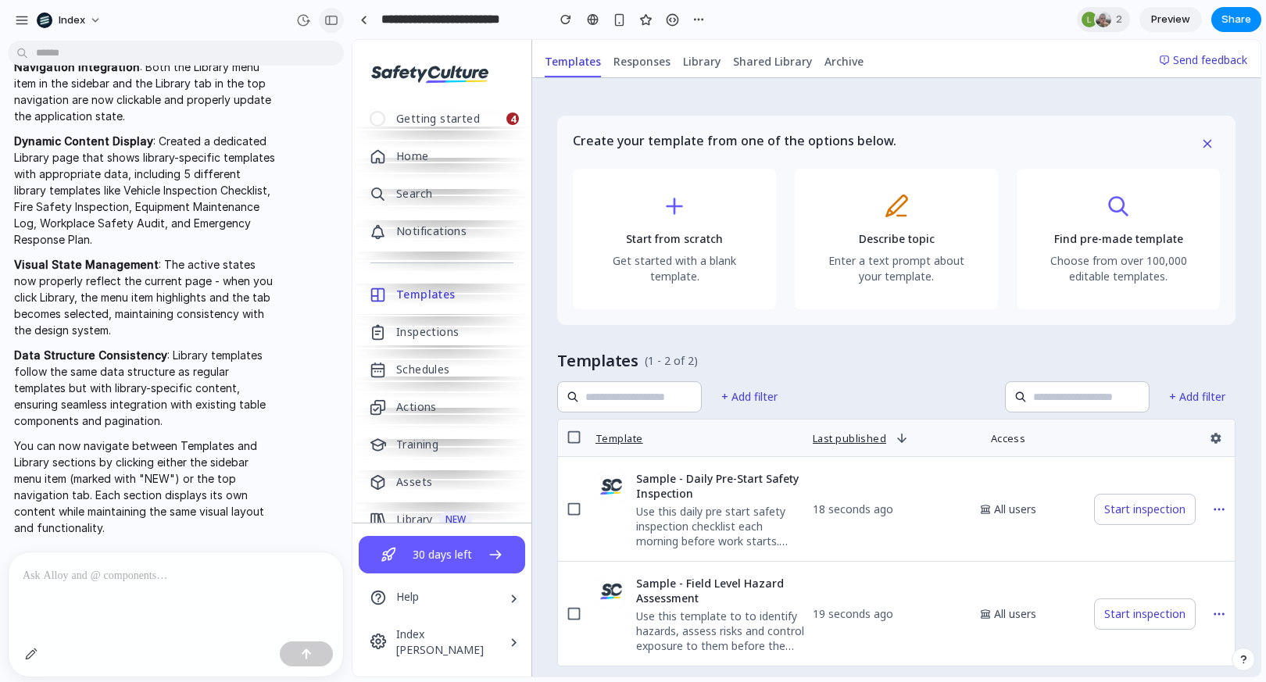
click at [330, 27] on button "button" at bounding box center [331, 20] width 25 height 25
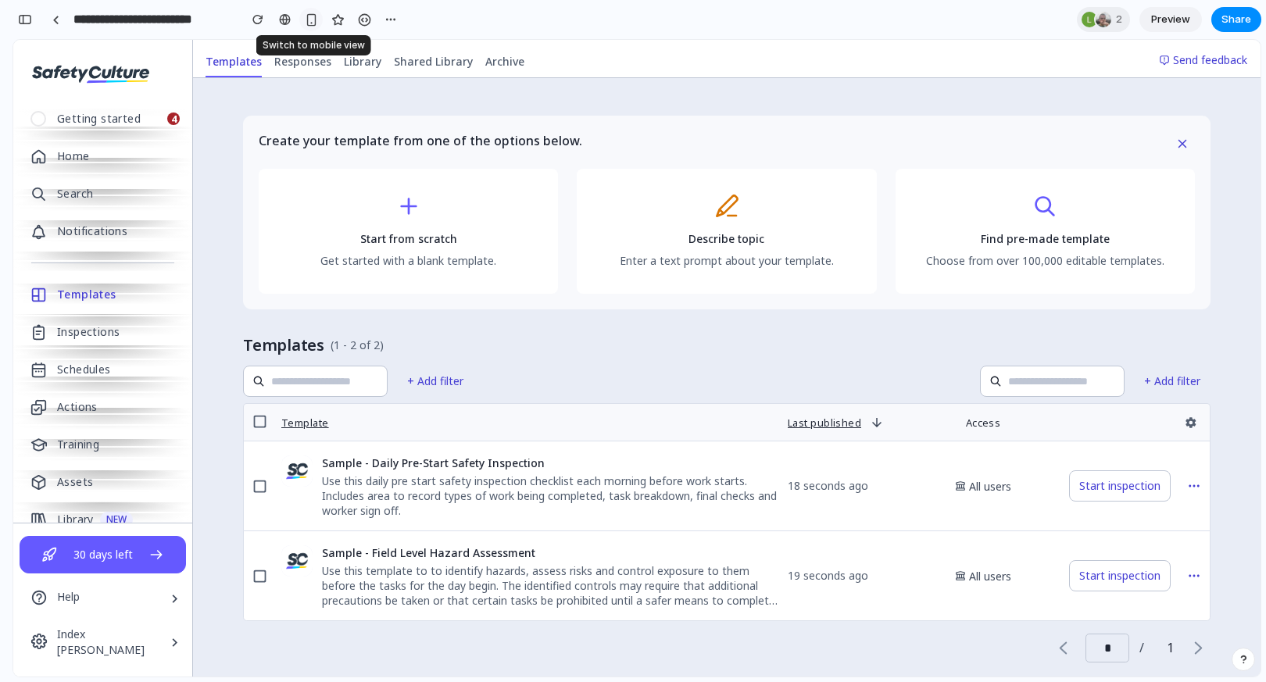
click at [310, 13] on div "button" at bounding box center [311, 19] width 13 height 13
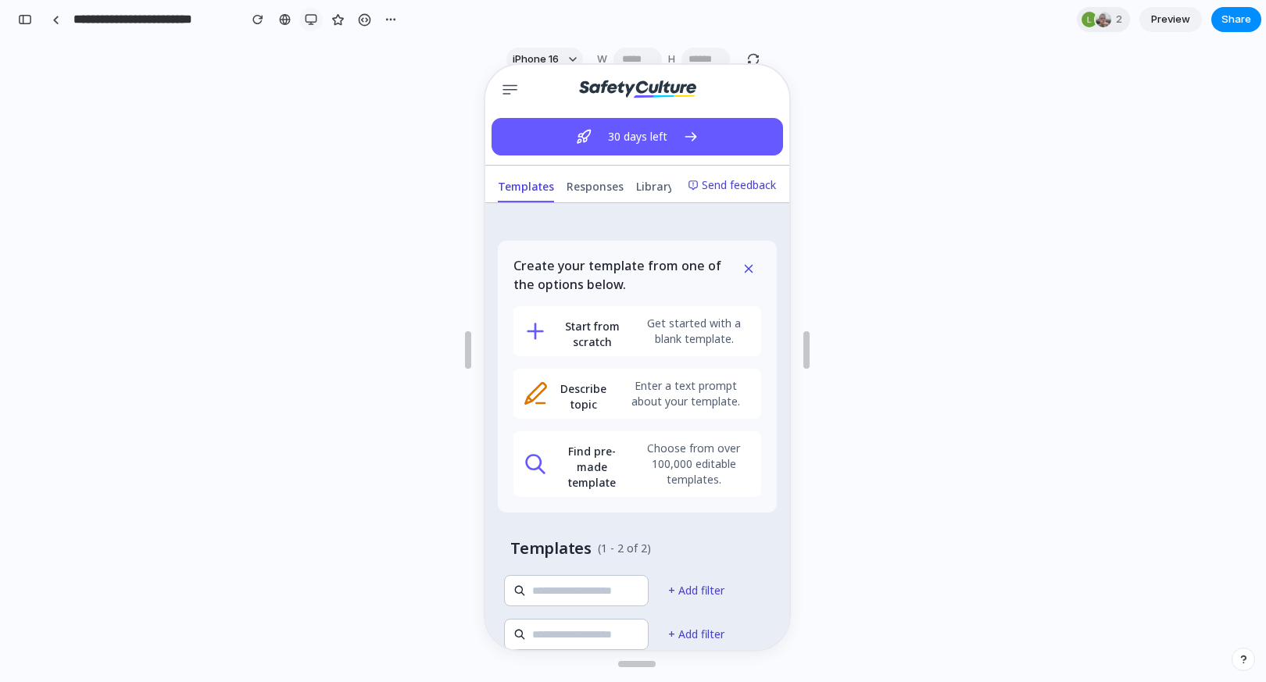
click at [307, 16] on div "button" at bounding box center [311, 19] width 13 height 13
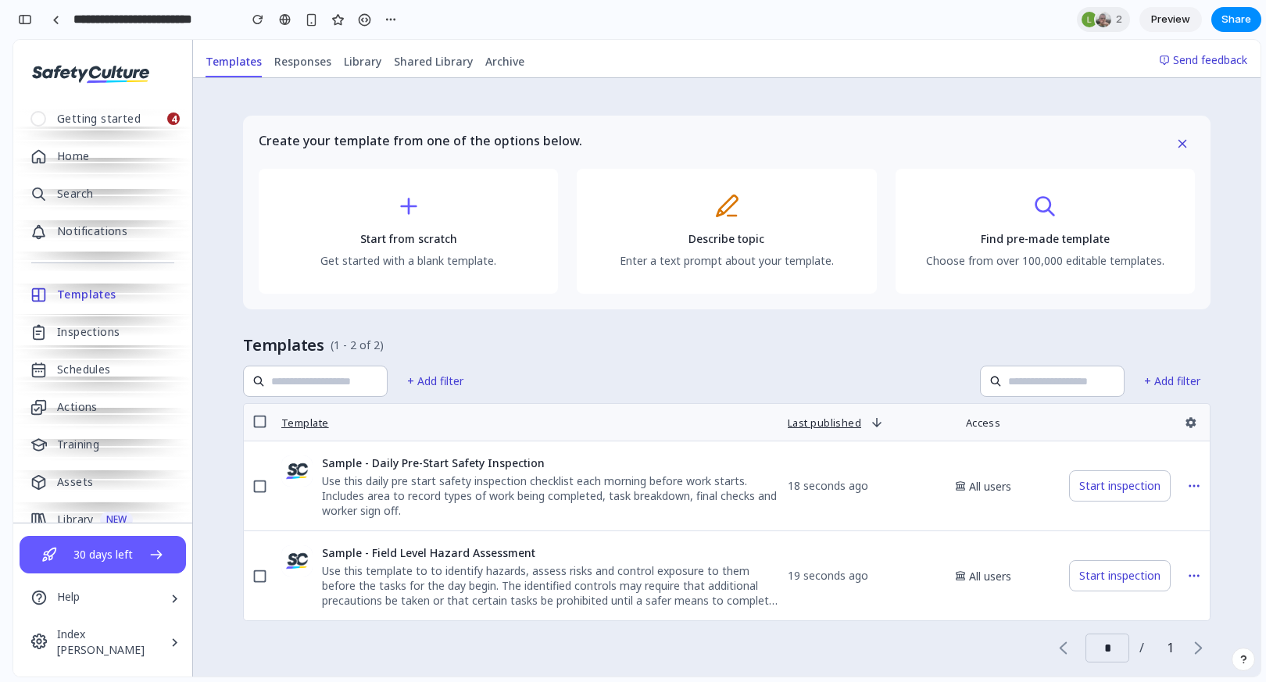
click at [234, 188] on div "Create your template from one of the options below. Start from scratch Get star…" at bounding box center [727, 414] width 1068 height 672
click at [25, 16] on div "button" at bounding box center [25, 19] width 14 height 11
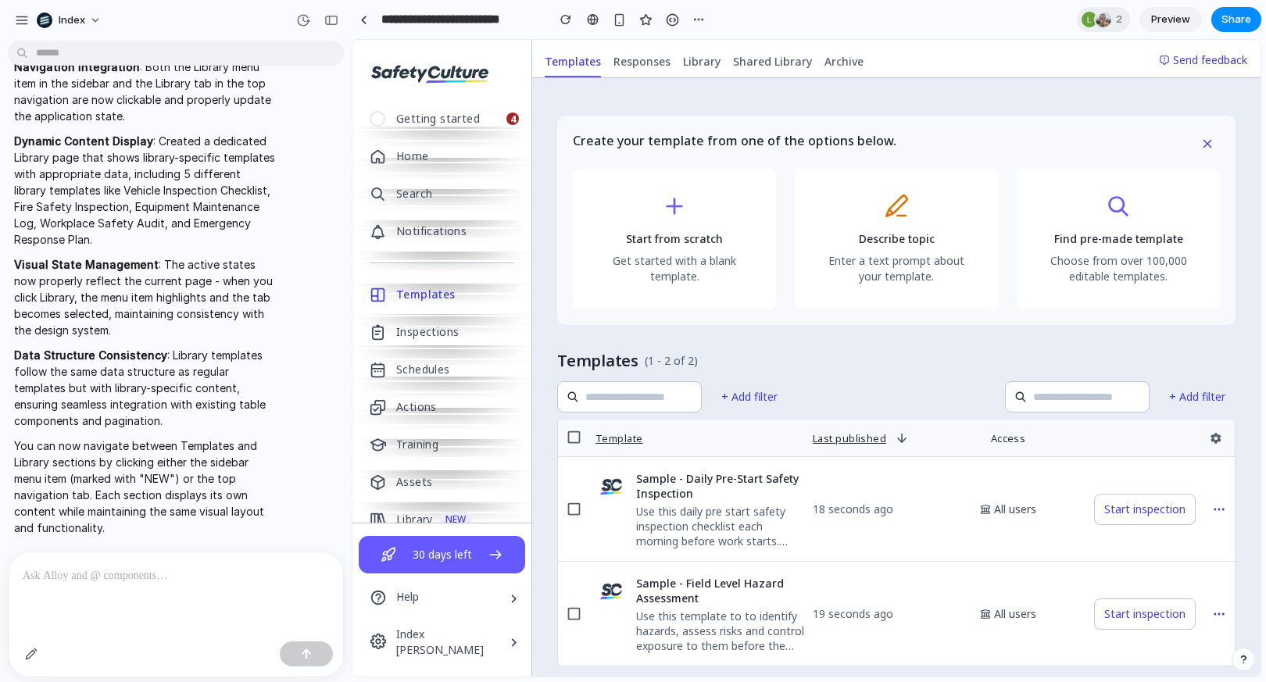
scroll to position [2592, 0]
click at [99, 568] on p at bounding box center [176, 576] width 306 height 19
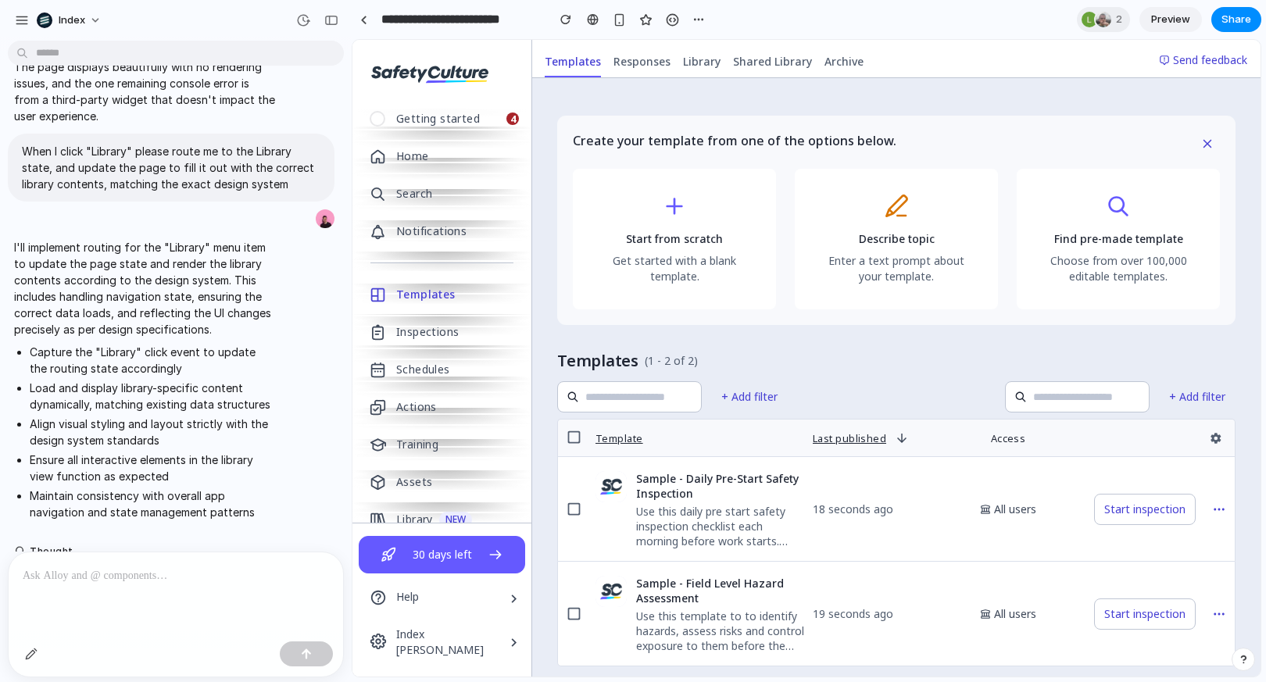
scroll to position [1140, 0]
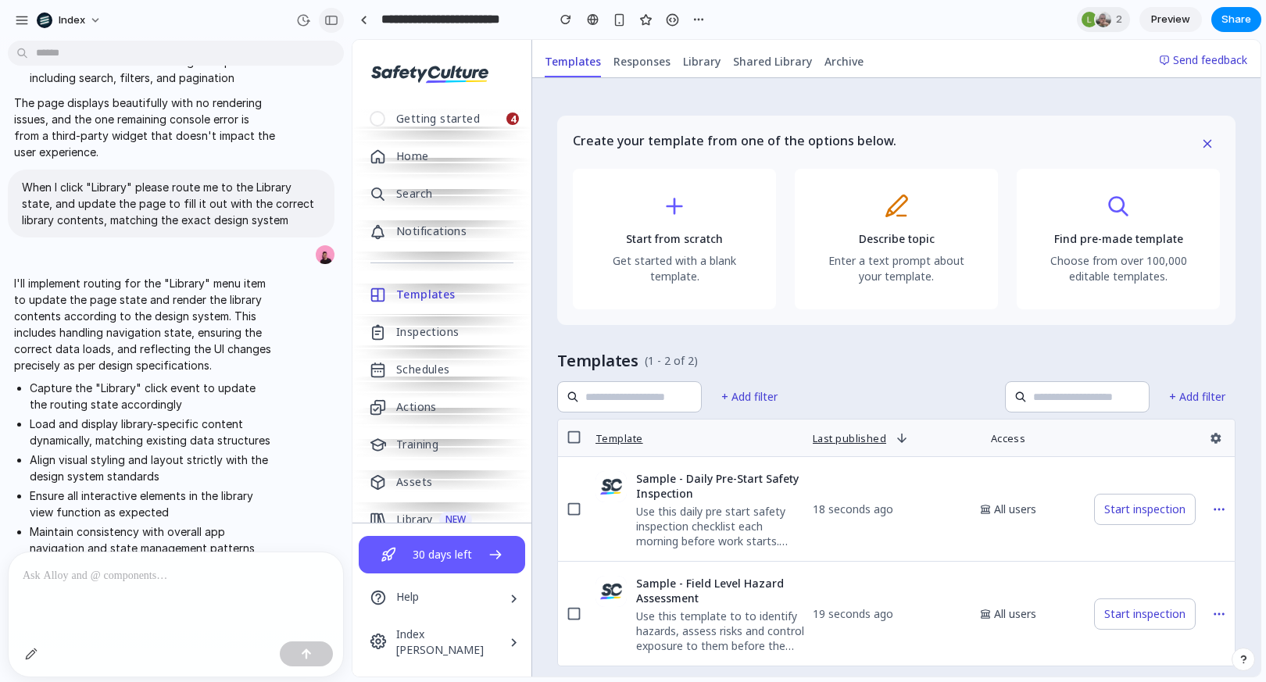
click at [329, 22] on div "button" at bounding box center [331, 20] width 14 height 11
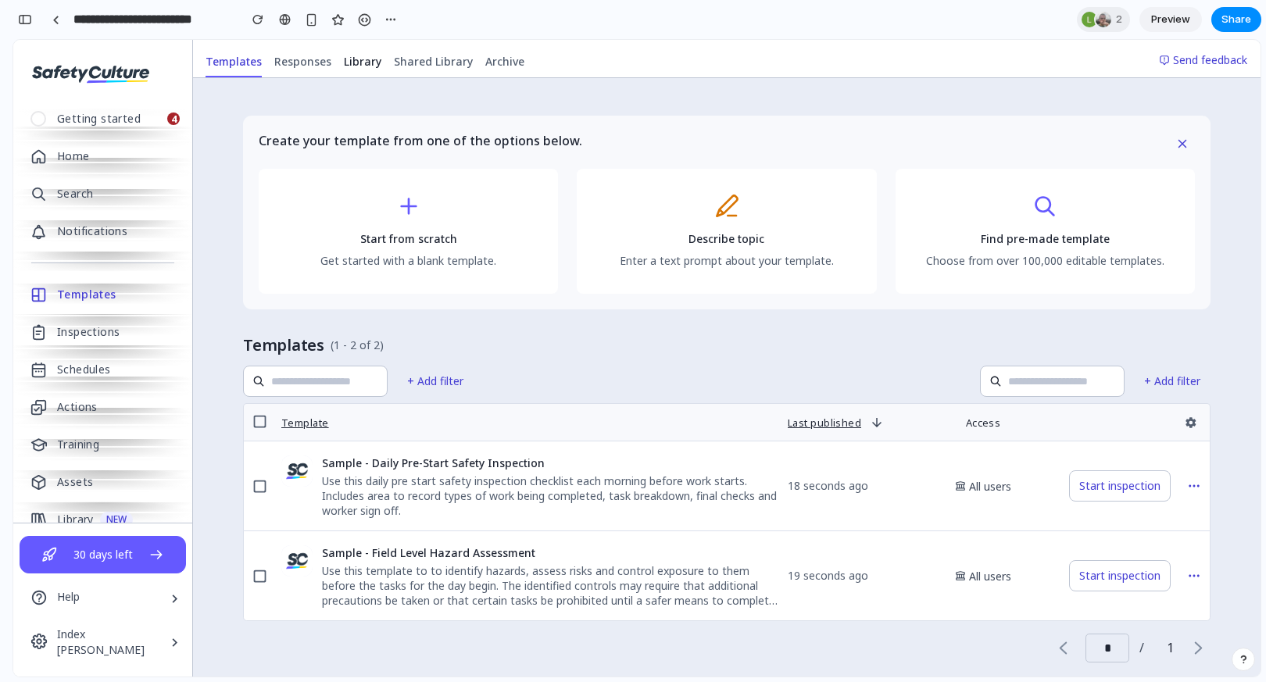
click at [362, 66] on span "Library" at bounding box center [363, 62] width 38 height 16
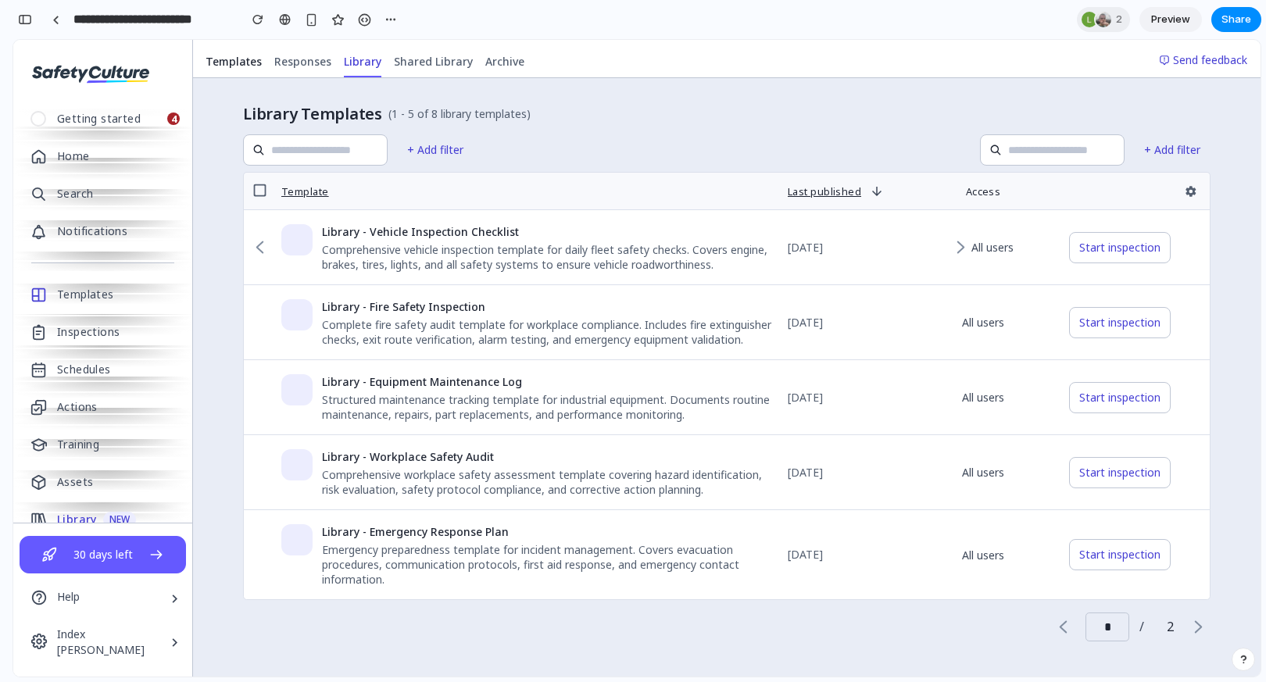
click at [252, 66] on span "Templates" at bounding box center [234, 62] width 56 height 16
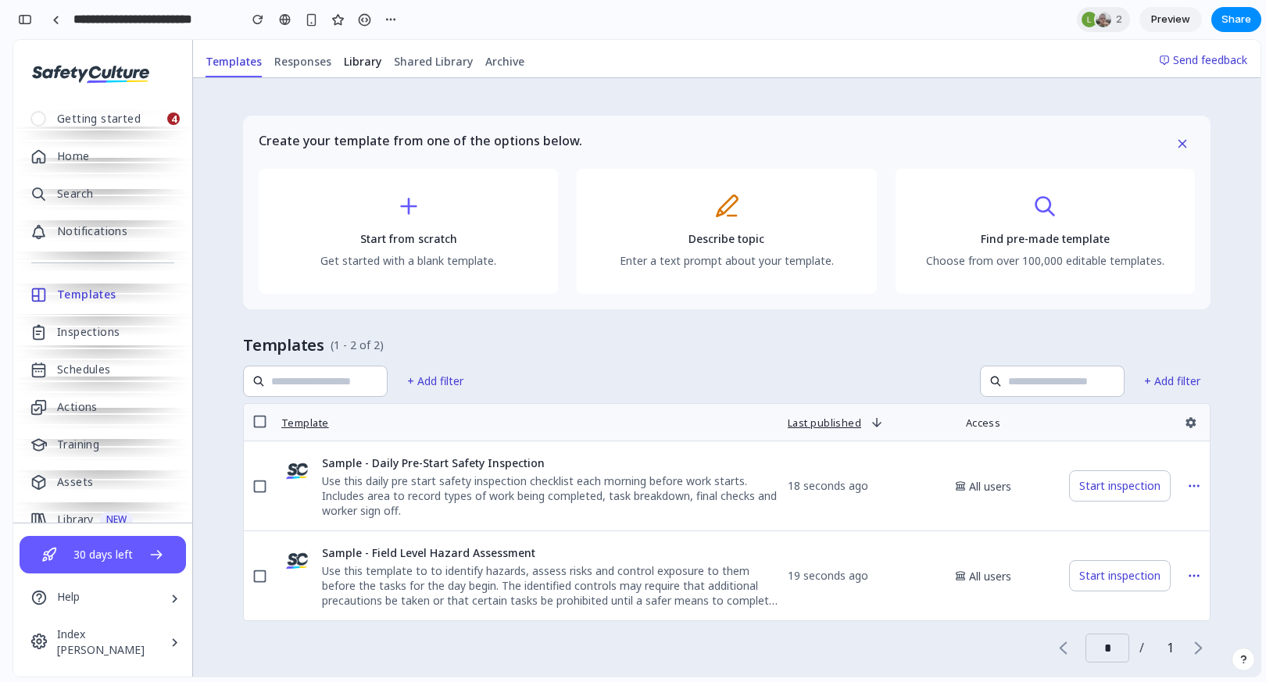
click at [364, 64] on span "Library" at bounding box center [363, 62] width 38 height 16
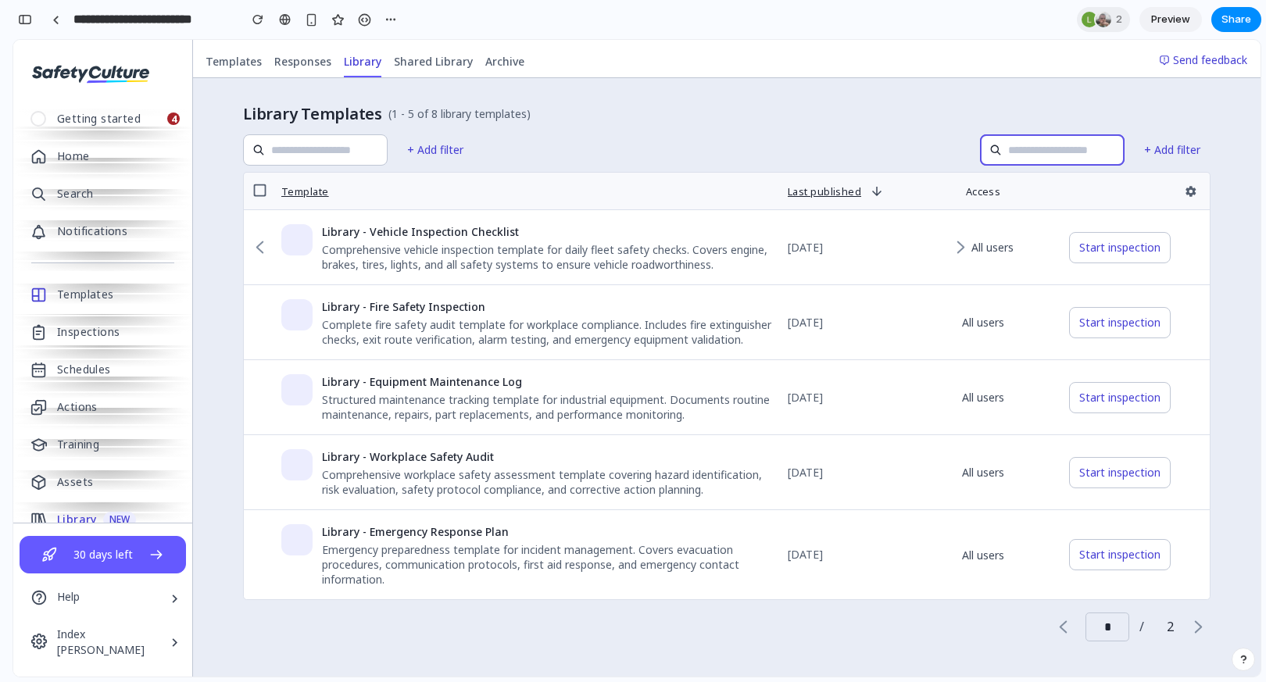
click at [1008, 145] on input "text" at bounding box center [1062, 149] width 109 height 17
type input "******"
click at [871, 127] on div "Library Templates (1 - 5 of 8 library templates) + Add filter + Add filter Temp…" at bounding box center [727, 372] width 968 height 539
click at [850, 189] on div "Last published" at bounding box center [824, 191] width 73 height 13
click at [312, 20] on div "button" at bounding box center [311, 19] width 13 height 13
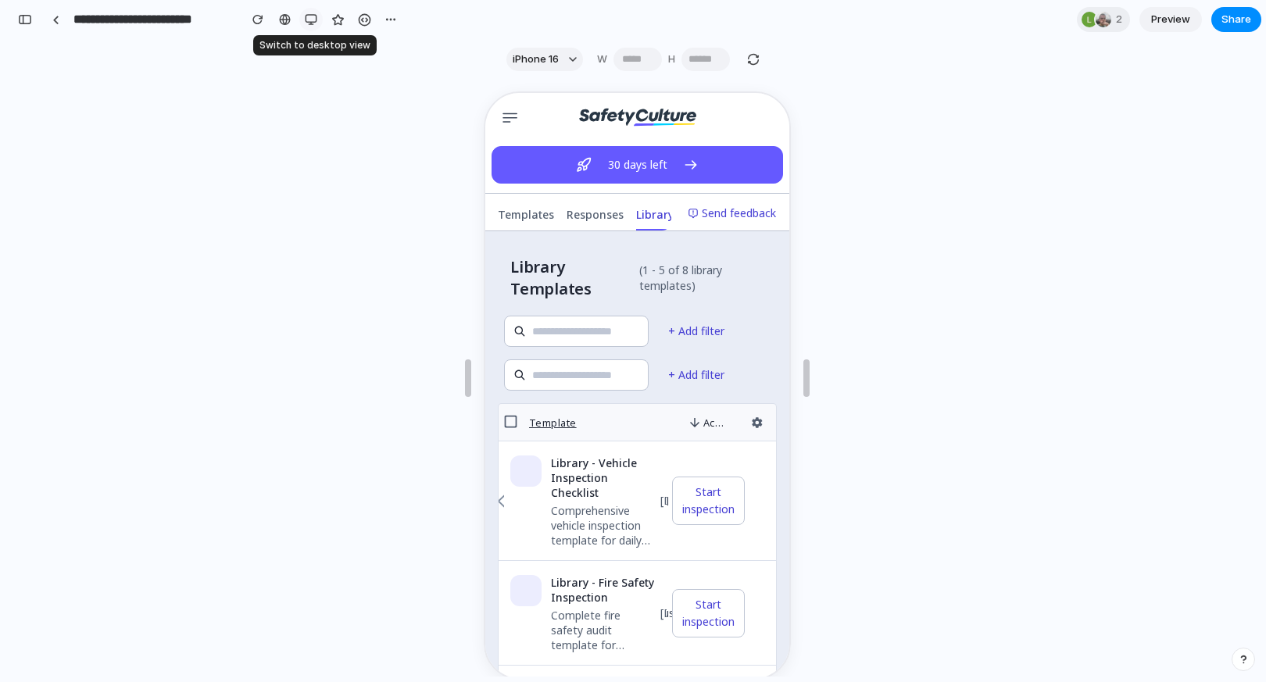
click at [312, 20] on div "button" at bounding box center [311, 19] width 13 height 13
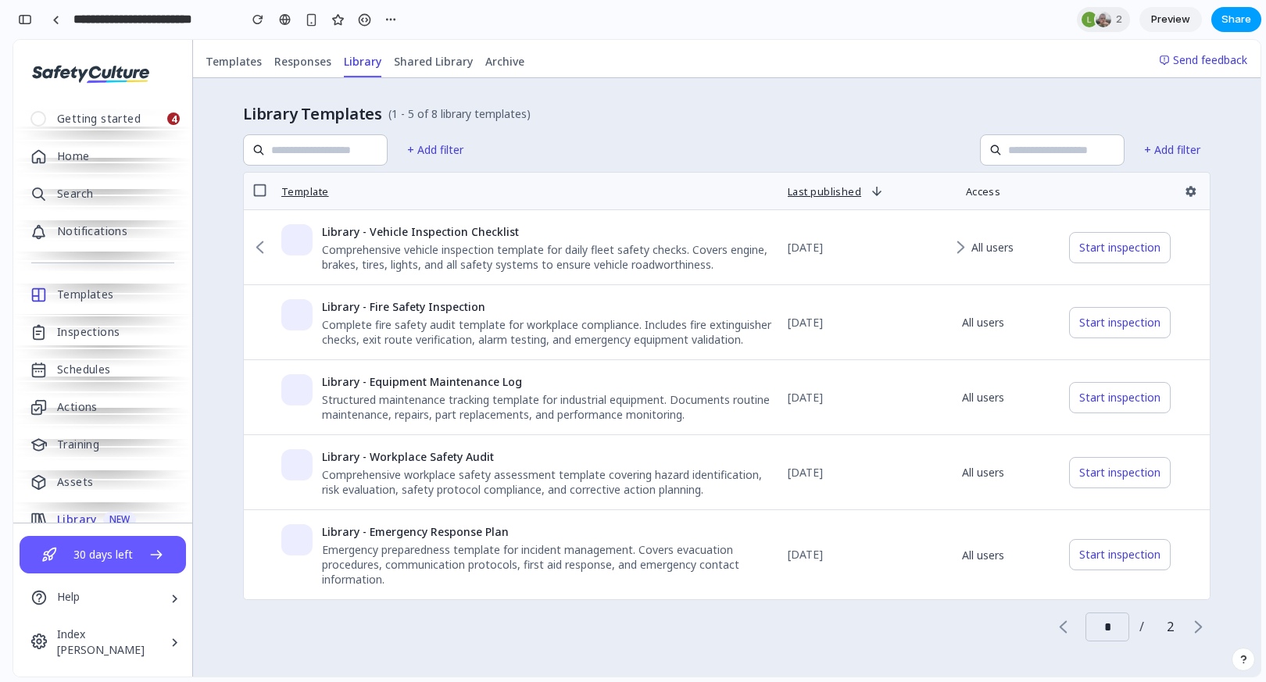
click at [1224, 13] on span "Share" at bounding box center [1237, 20] width 30 height 16
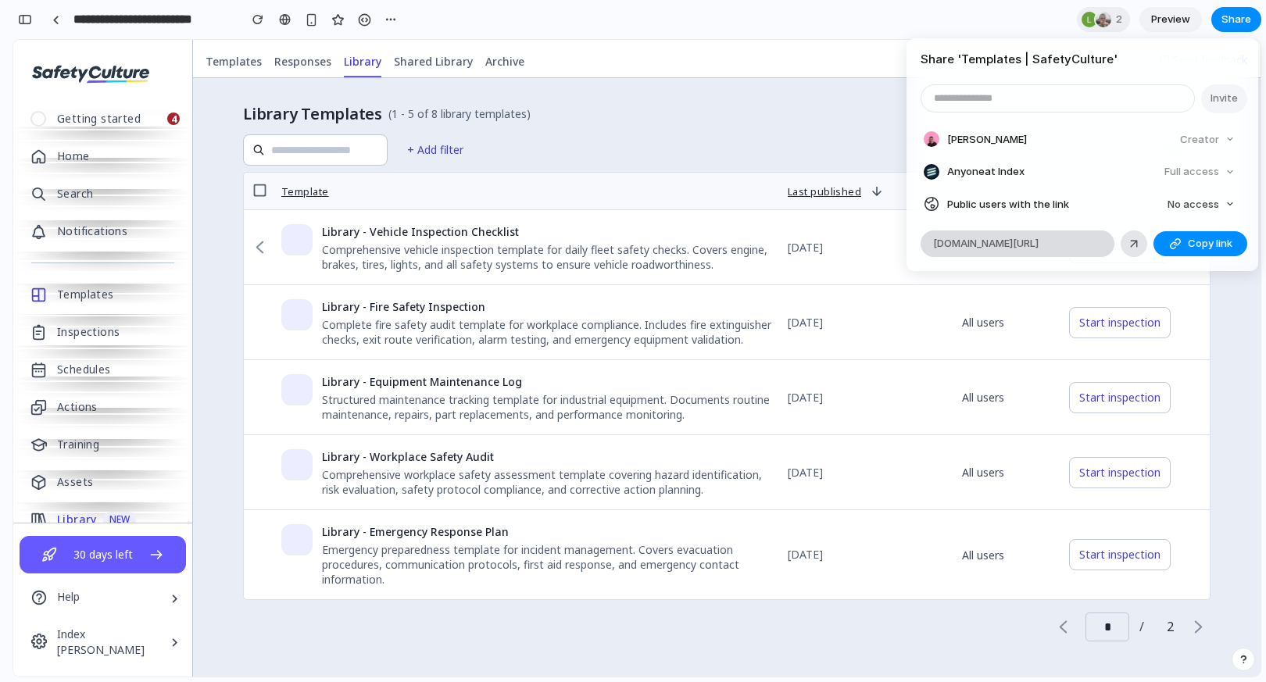
click at [1016, 237] on span "[DOMAIN_NAME][URL]" at bounding box center [986, 244] width 106 height 16
click at [756, 160] on div "Share ' Templates | SafetyCulture ' Invite [PERSON_NAME] Creator Anyone at Inde…" at bounding box center [633, 341] width 1266 height 682
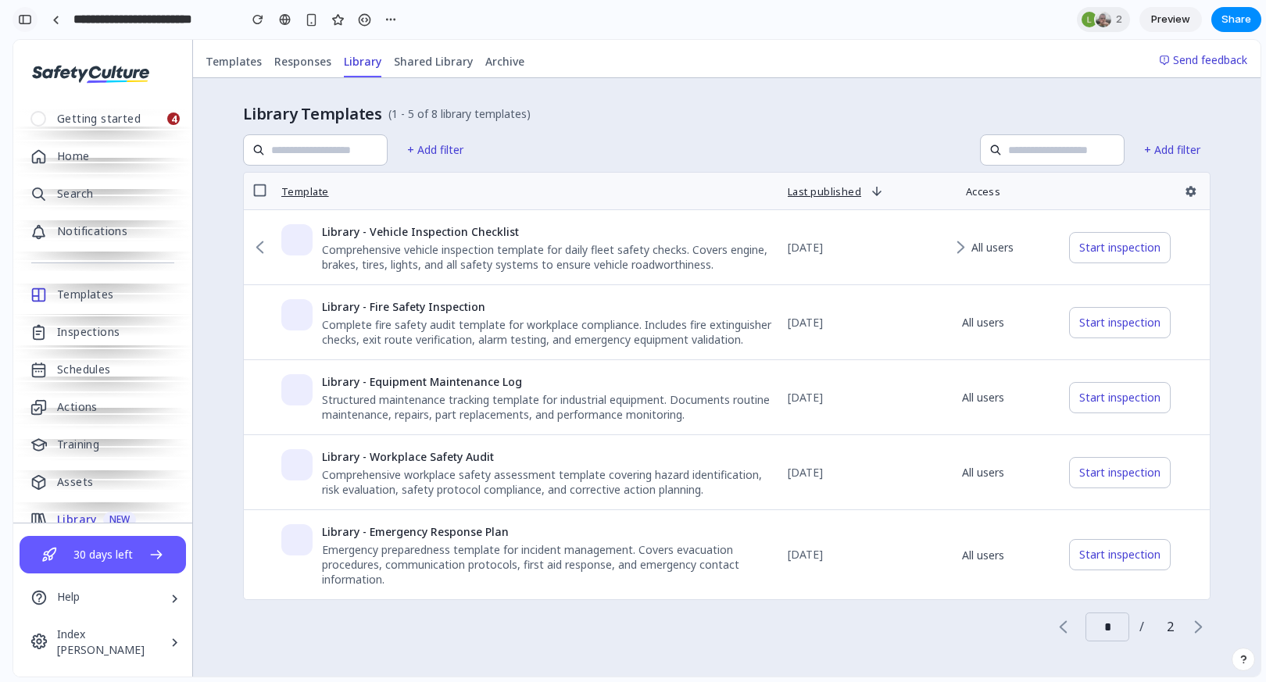
click at [23, 18] on div "button" at bounding box center [25, 19] width 14 height 11
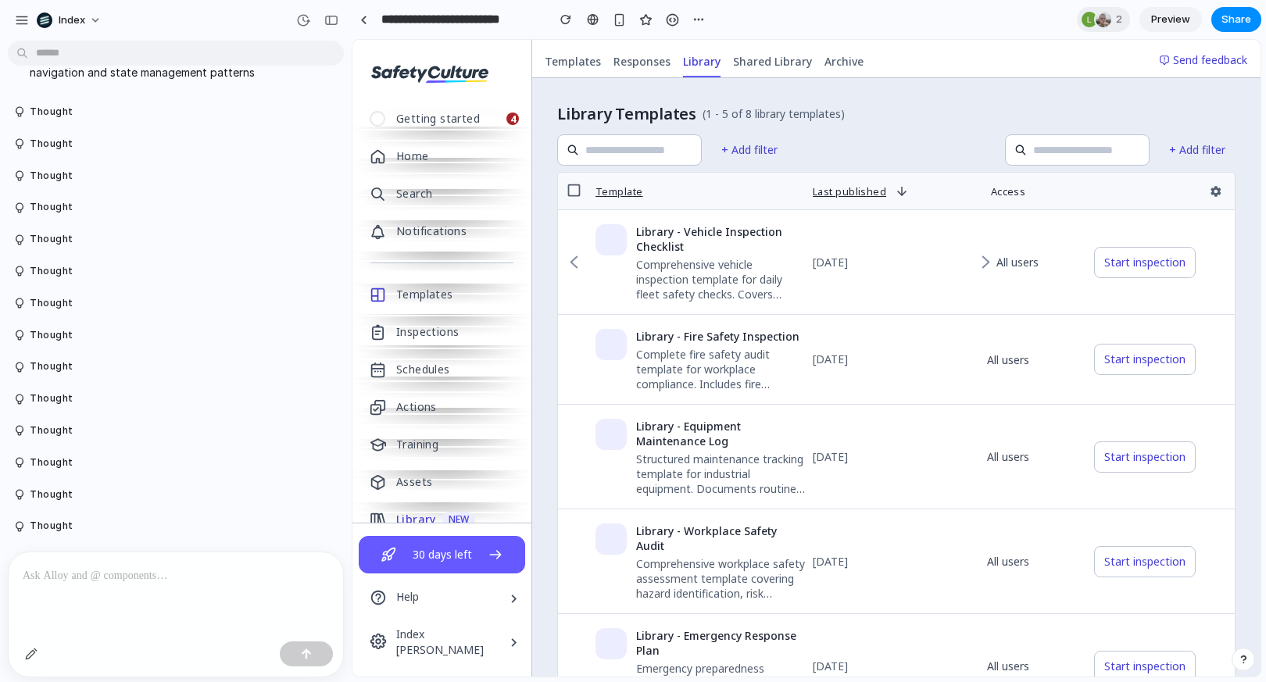
scroll to position [1140, 0]
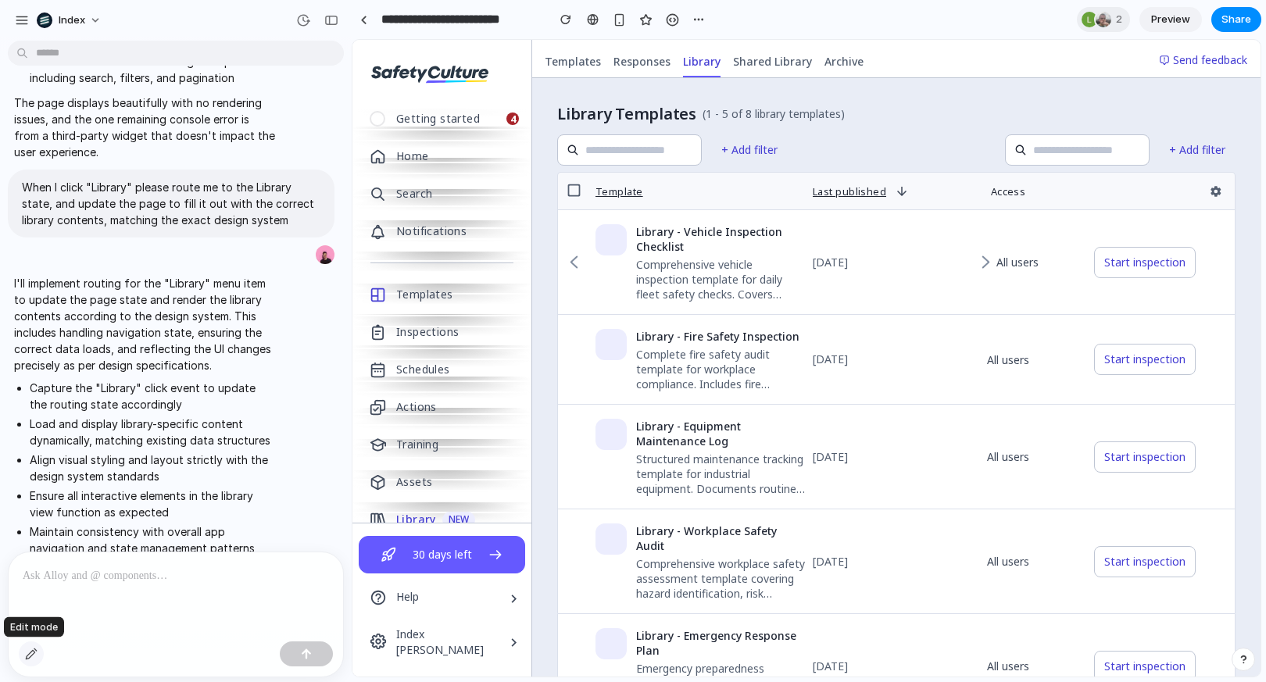
click at [34, 648] on div "button" at bounding box center [31, 654] width 13 height 13
click at [565, 200] on div at bounding box center [806, 359] width 907 height 636
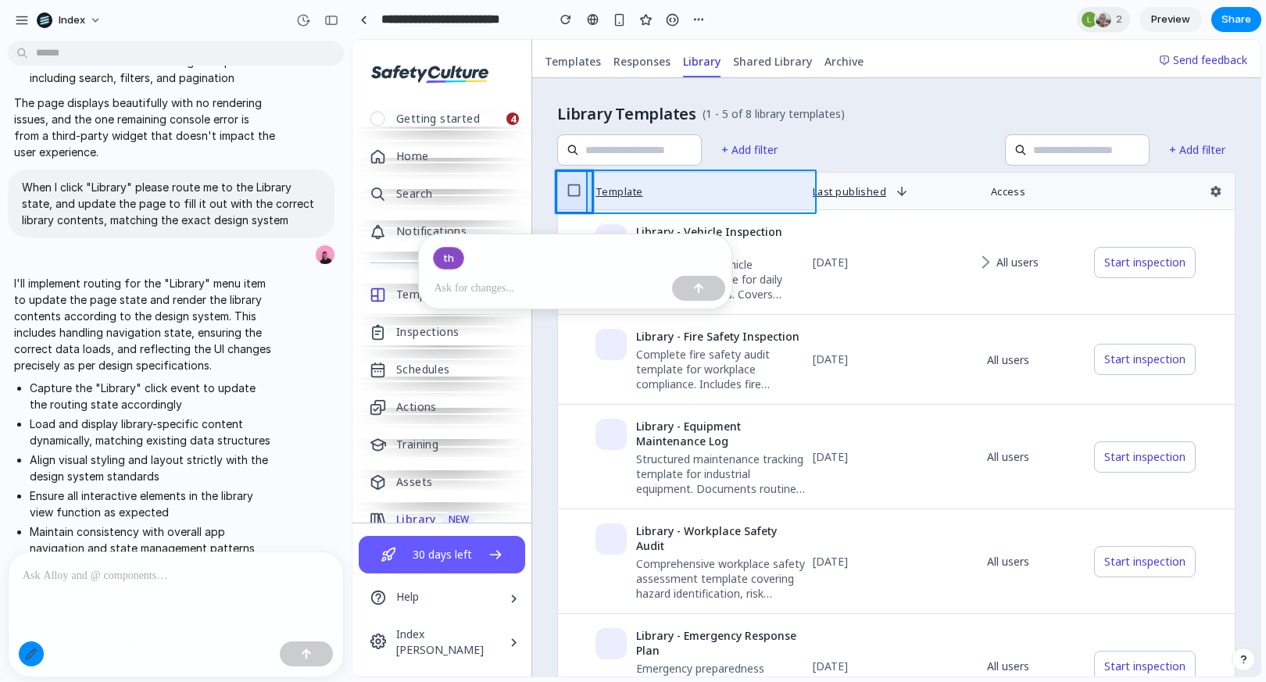
click at [678, 184] on div at bounding box center [806, 359] width 907 height 636
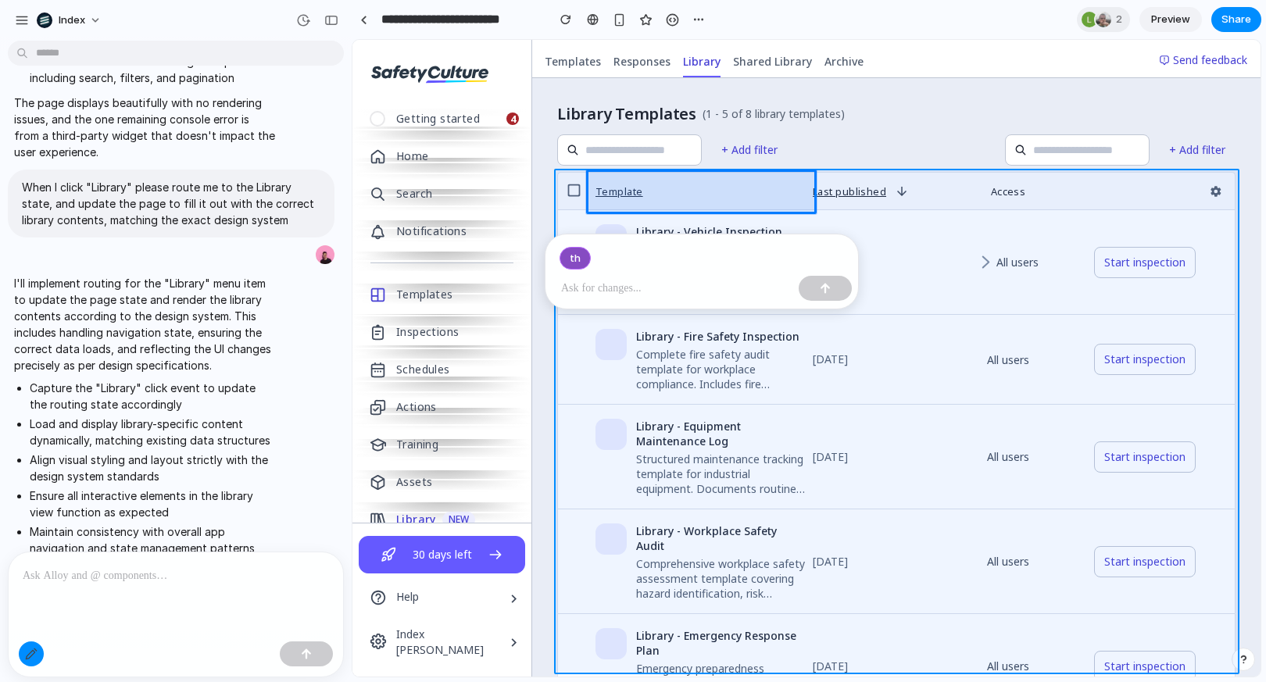
click at [559, 175] on div at bounding box center [806, 359] width 907 height 636
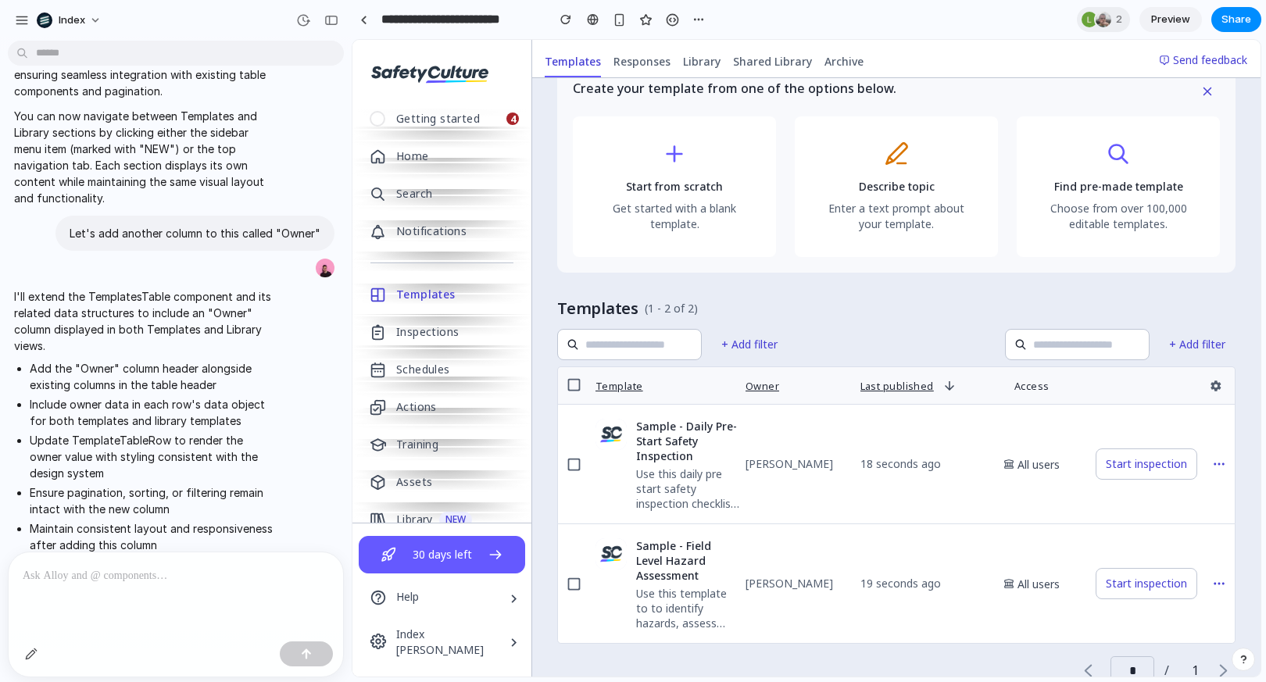
scroll to position [2439, 0]
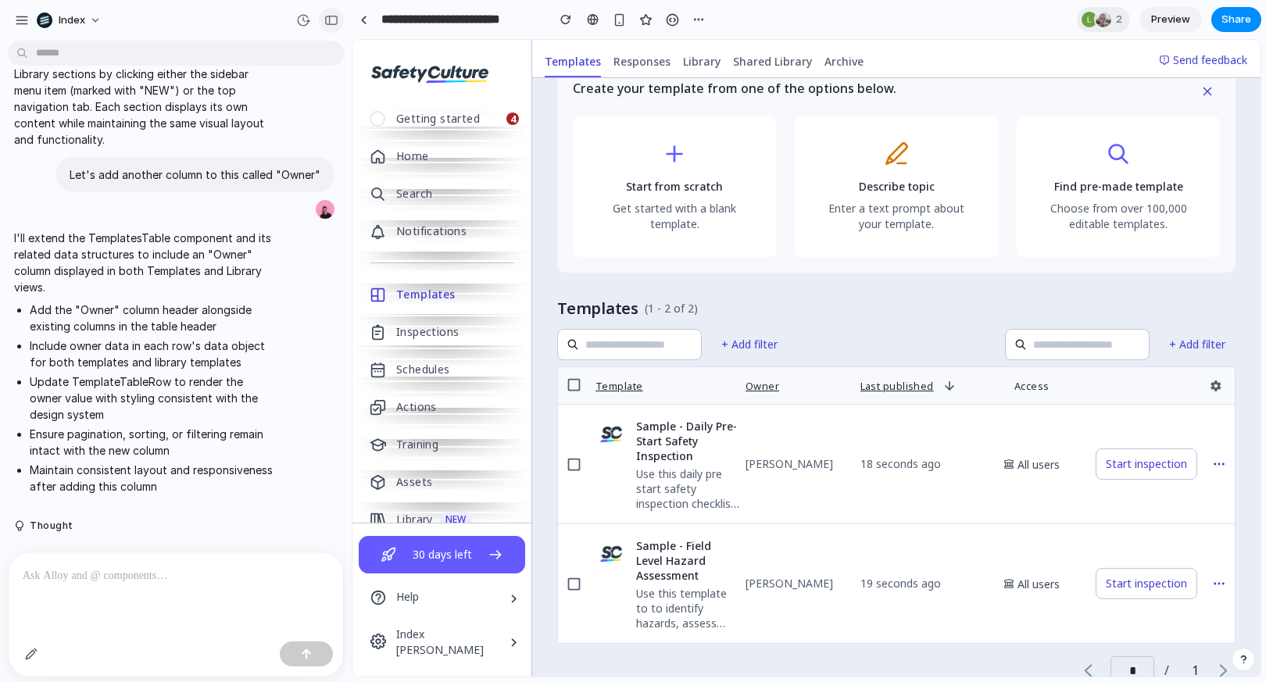
click at [337, 18] on div "button" at bounding box center [331, 20] width 14 height 11
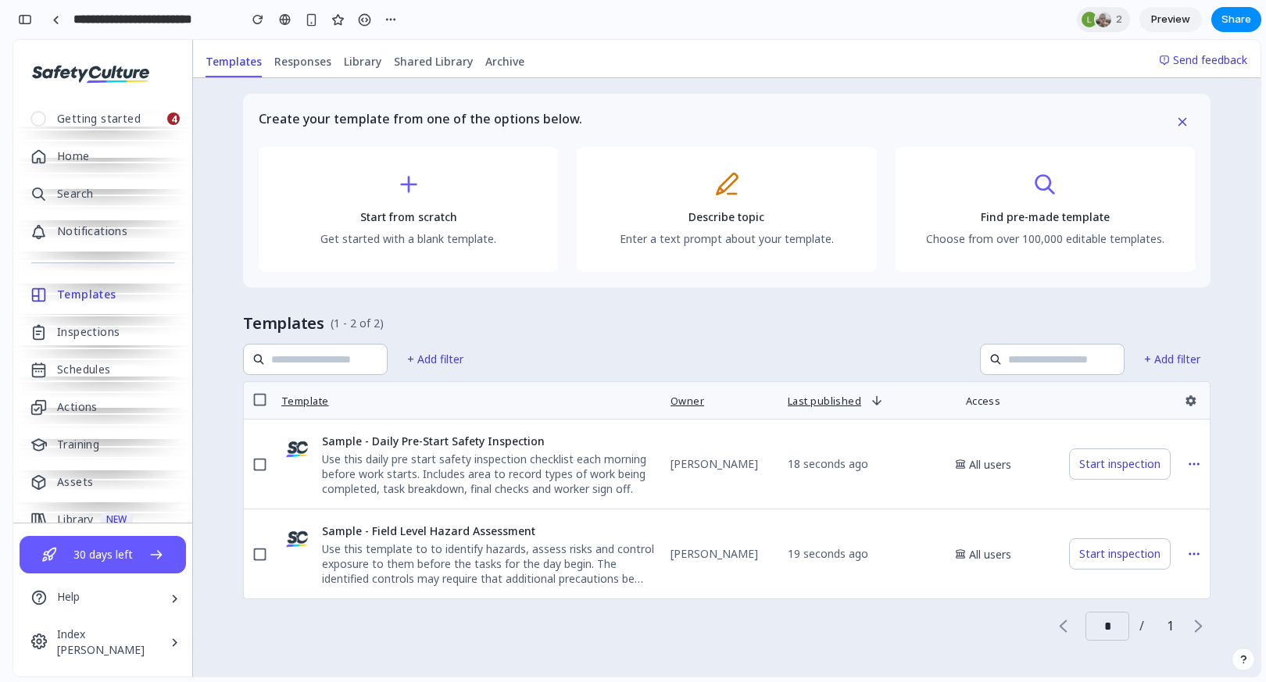
scroll to position [0, 0]
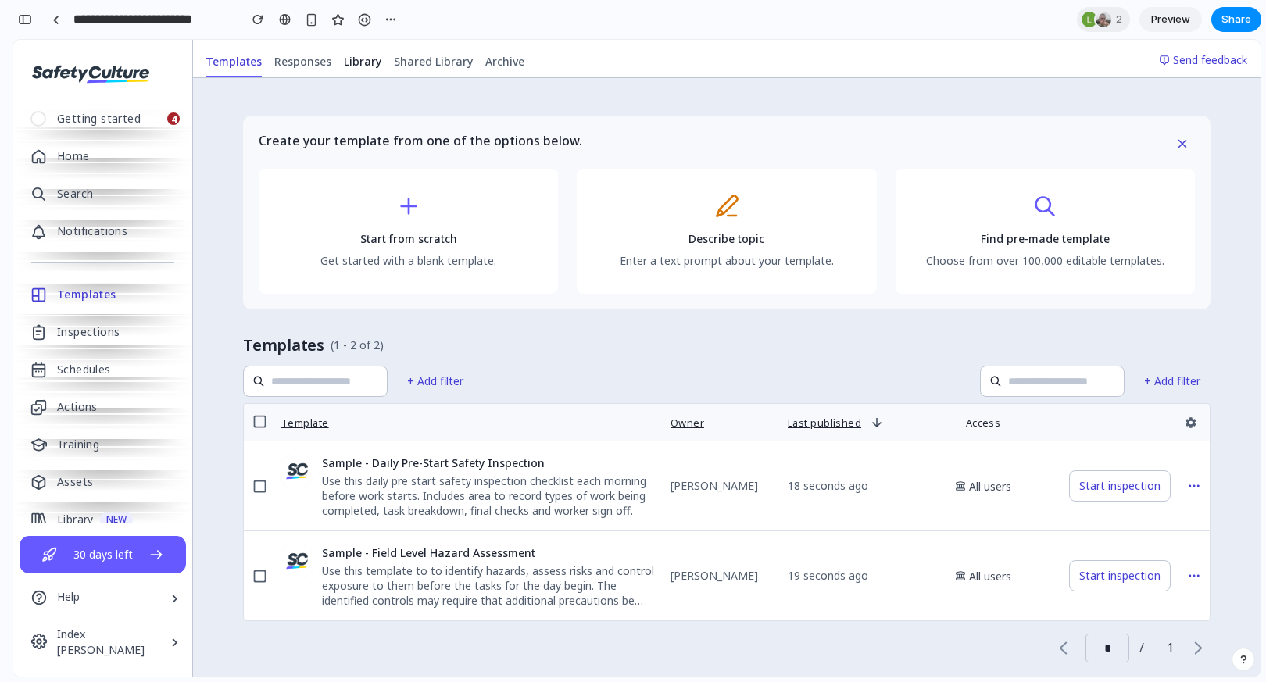
click at [358, 58] on span "Library" at bounding box center [363, 62] width 38 height 16
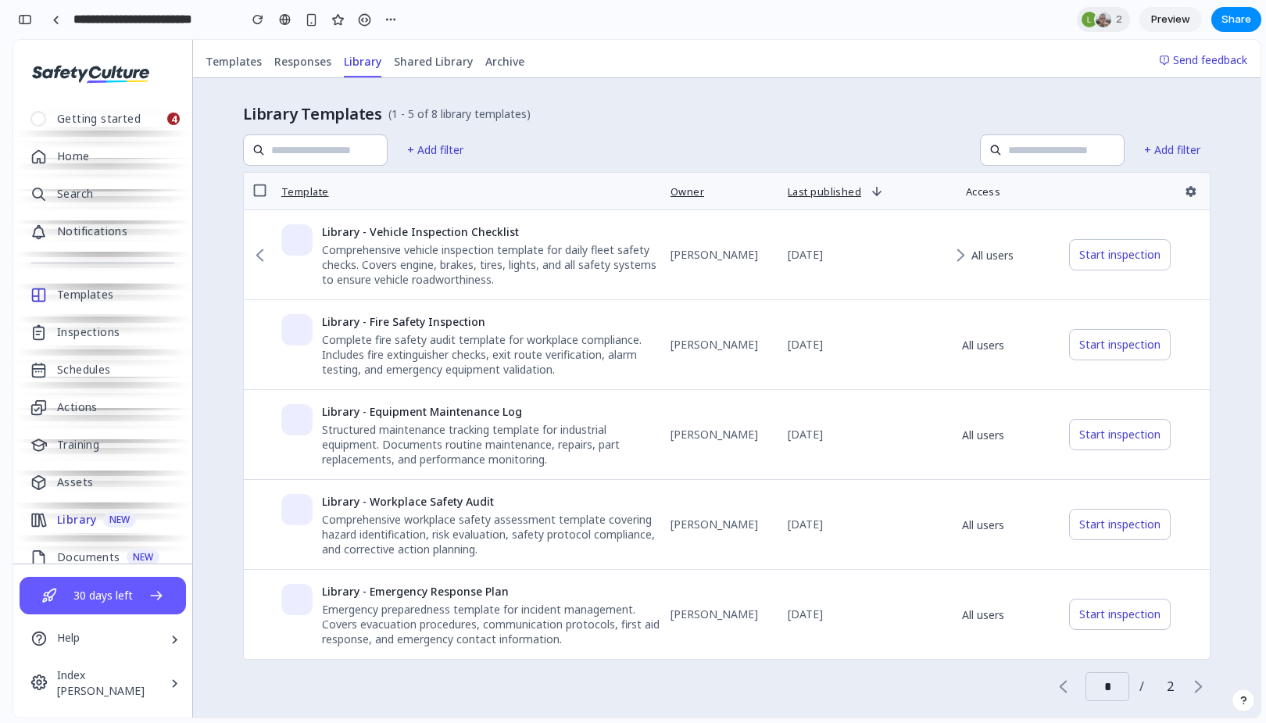
click at [241, 78] on div "Library Templates (1 - 5 of 8 library templates) + Add filter + Add filter Temp…" at bounding box center [727, 433] width 1068 height 710
click at [234, 70] on link "Templates" at bounding box center [233, 61] width 69 height 31
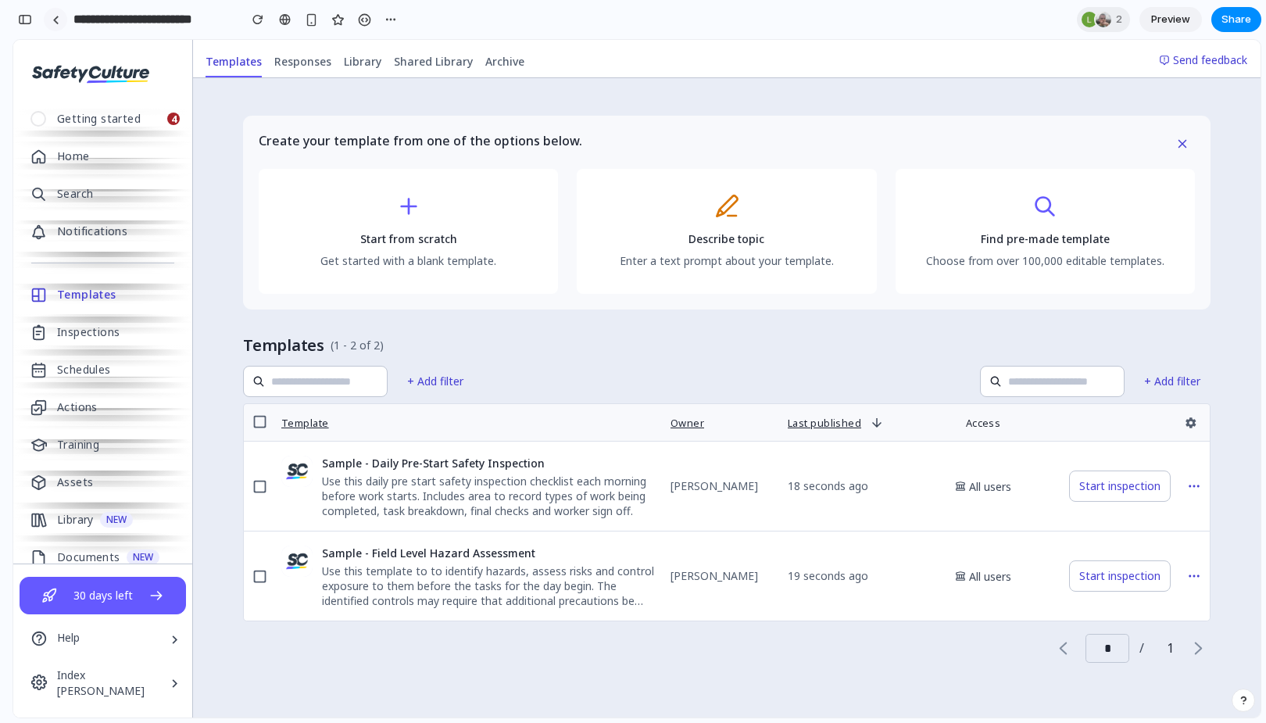
click at [63, 18] on link at bounding box center [55, 19] width 23 height 23
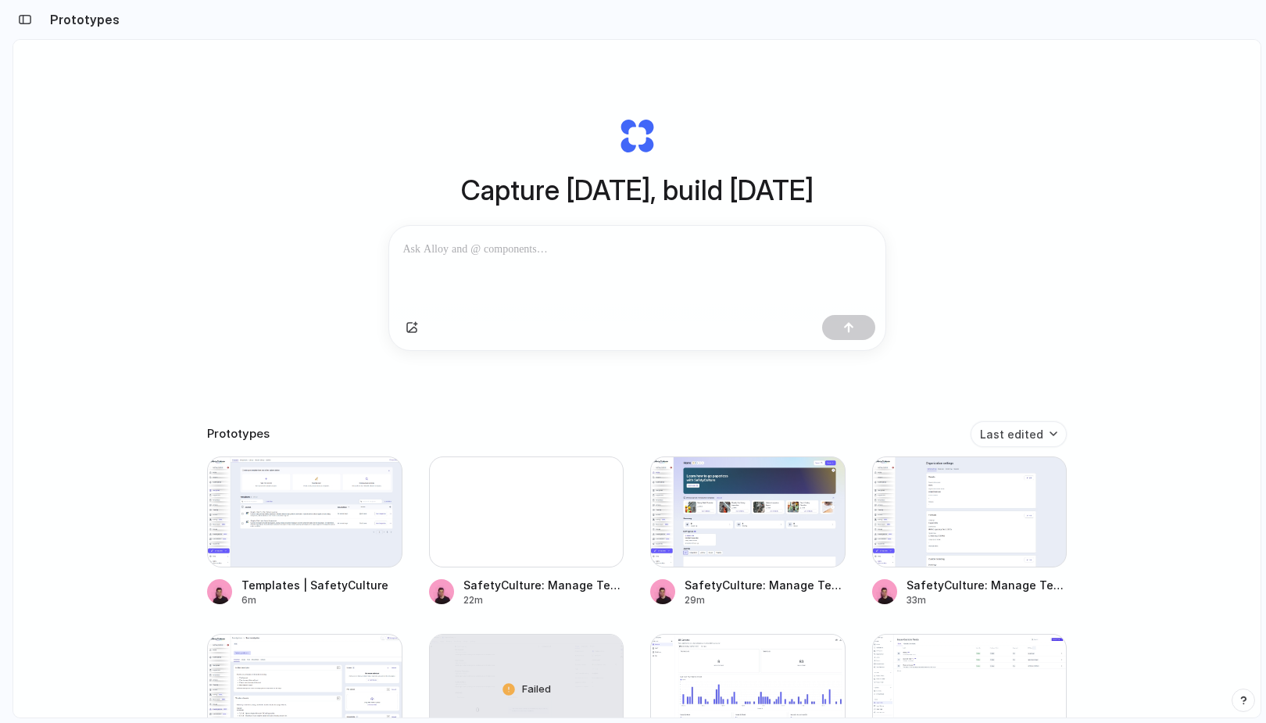
click at [380, 331] on div "Capture [DATE], build [DATE] Clone web app Clone screenshot Start from existing…" at bounding box center [636, 234] width 625 height 350
click at [333, 363] on div "Capture [DATE], build [DATE] Clone web app Clone screenshot Start from existing…" at bounding box center [636, 234] width 625 height 350
drag, startPoint x: 289, startPoint y: 354, endPoint x: 292, endPoint y: 615, distance: 261.1
click at [292, 615] on div "Capture [DATE], build [DATE] Clone web app Clone screenshot Start from existing…" at bounding box center [636, 420] width 1247 height 760
click at [116, 145] on div "Capture [DATE], build [DATE] Clone web app Clone screenshot Start from existing…" at bounding box center [636, 420] width 1247 height 760
